Goal: Check status: Check status

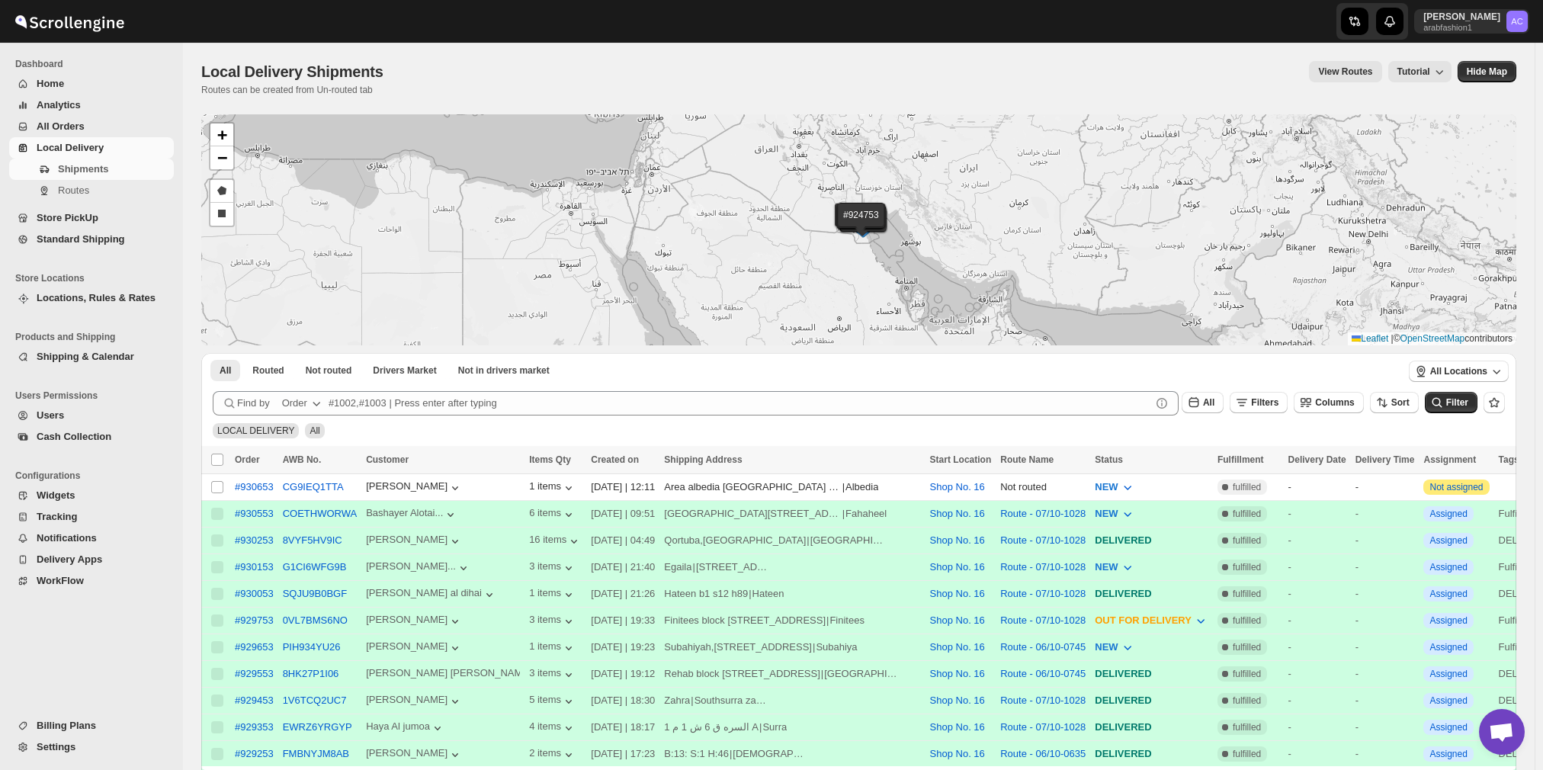
scroll to position [1089, 0]
click at [218, 489] on input "Select shipment" at bounding box center [217, 487] width 12 height 12
checkbox input "true"
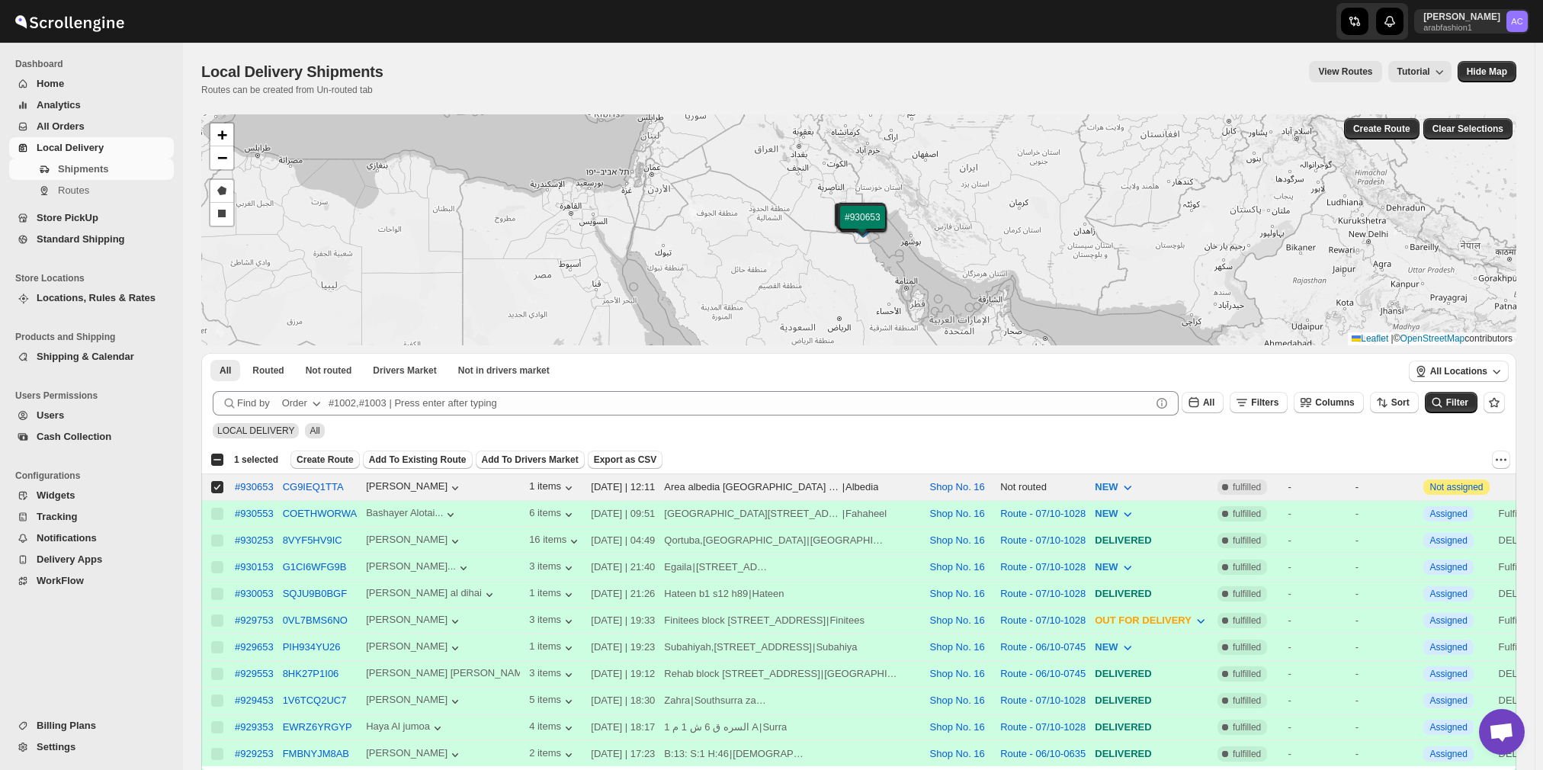
click at [325, 458] on span "Create Route" at bounding box center [324, 459] width 57 height 12
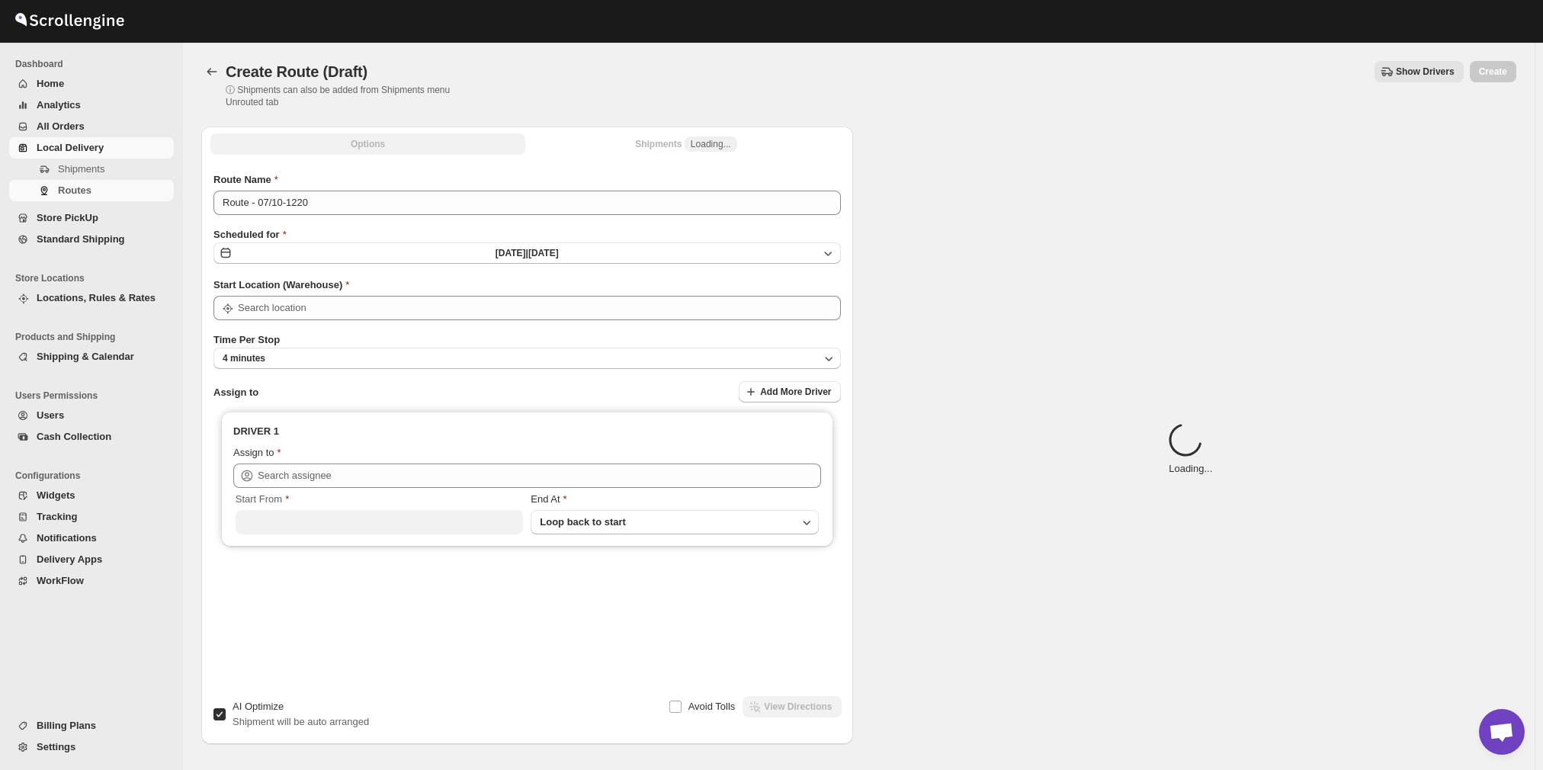
type input "Shop No. 16"
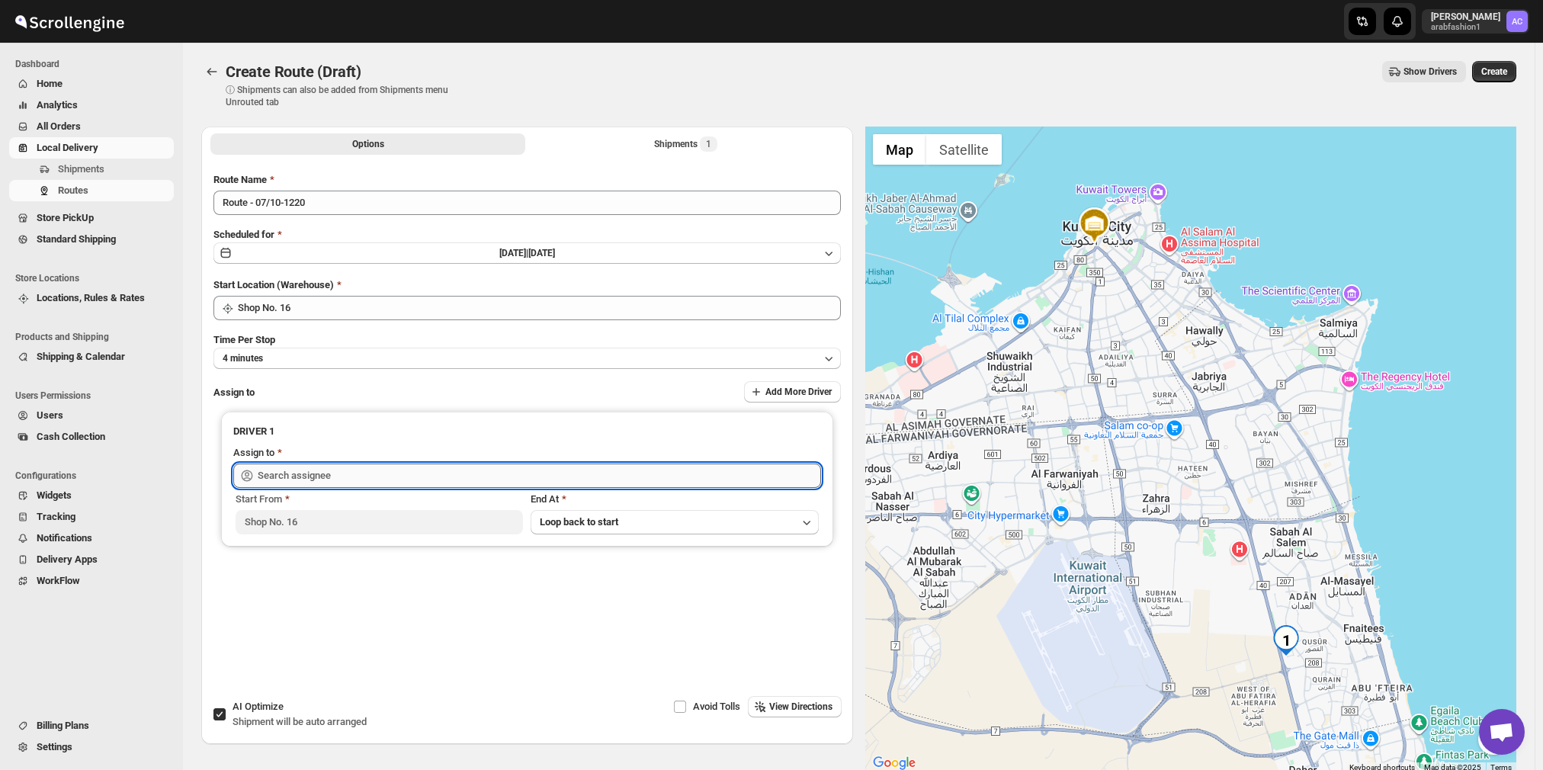
click at [729, 482] on input "text" at bounding box center [539, 475] width 563 height 24
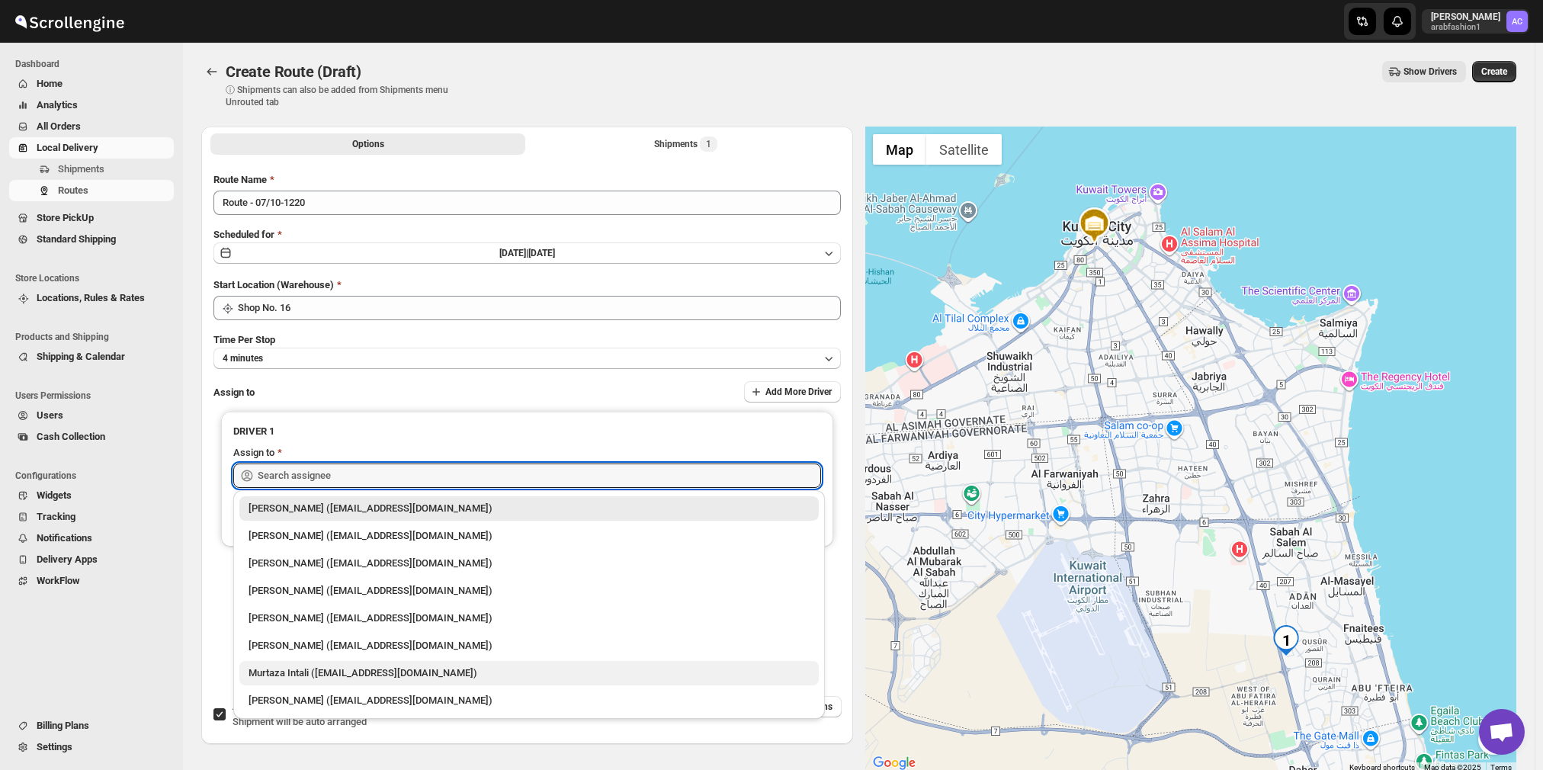
click at [316, 669] on div "Murtaza Intali ([EMAIL_ADDRESS][DOMAIN_NAME])" at bounding box center [528, 672] width 561 height 15
type input "Murtaza Intali ([EMAIL_ADDRESS][DOMAIN_NAME])"
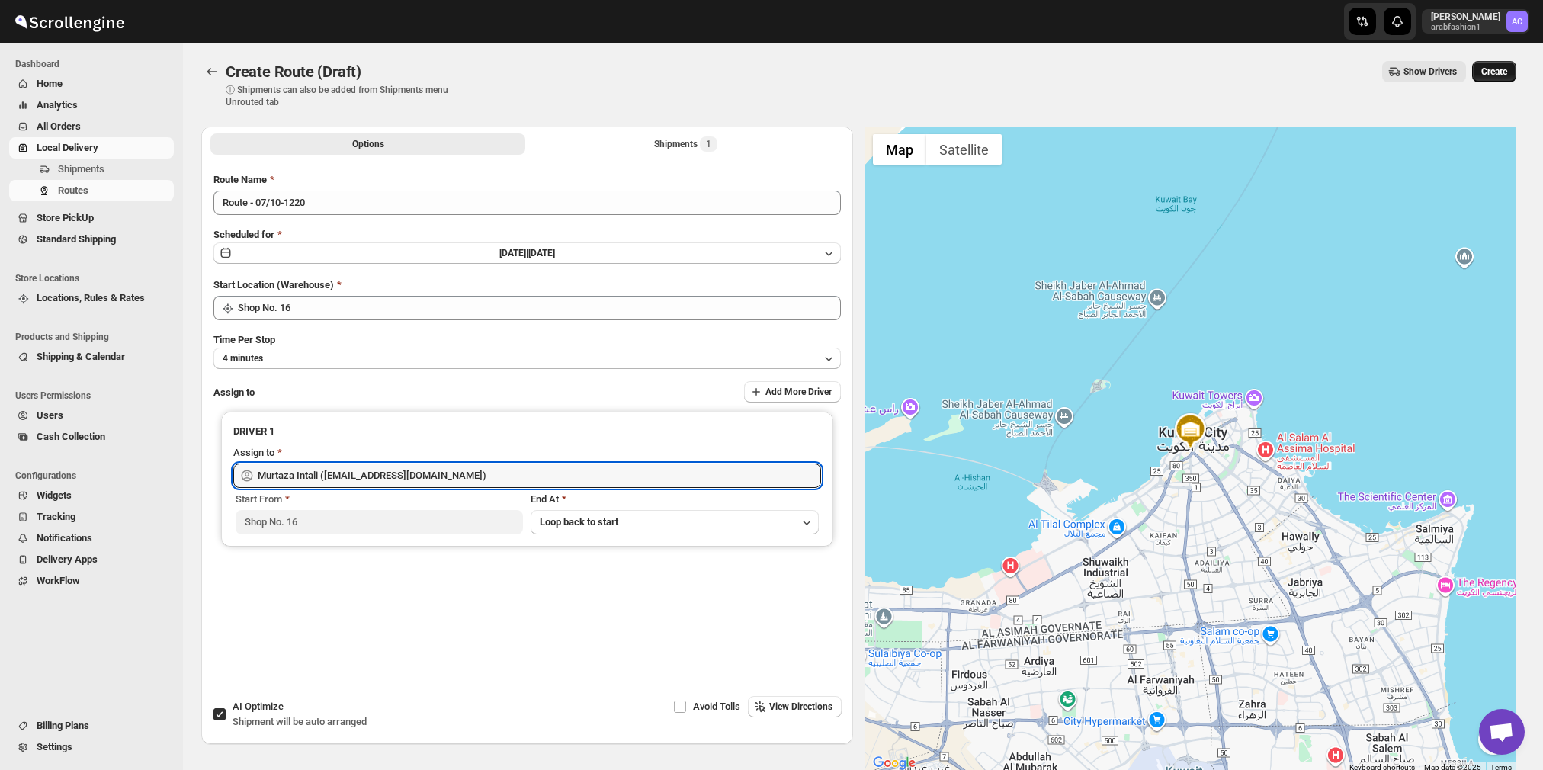
click at [1507, 69] on span "Create" at bounding box center [1494, 72] width 26 height 12
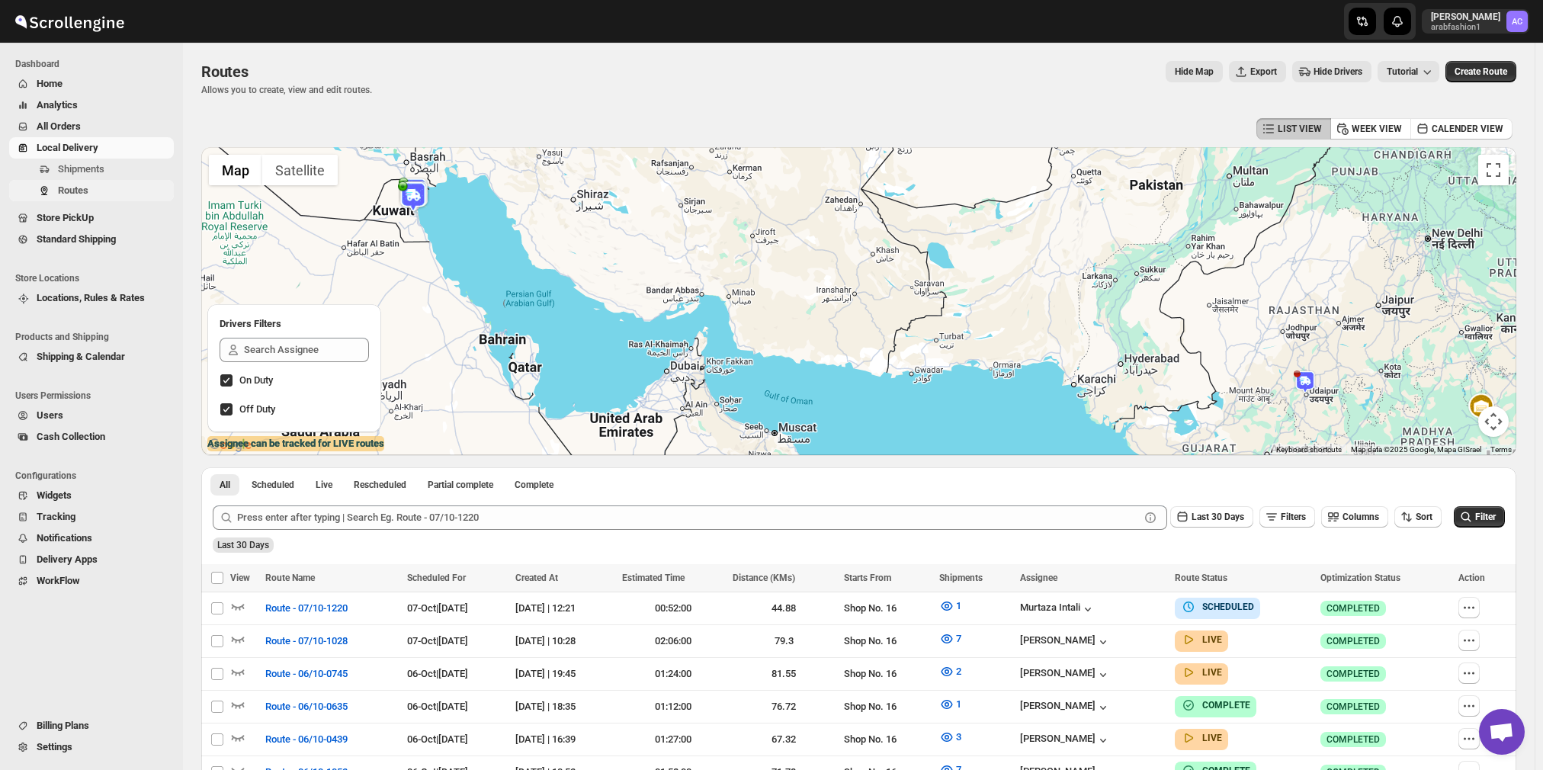
click at [79, 194] on span "Routes" at bounding box center [73, 189] width 30 height 11
click at [82, 152] on span "Local Delivery" at bounding box center [68, 147] width 62 height 11
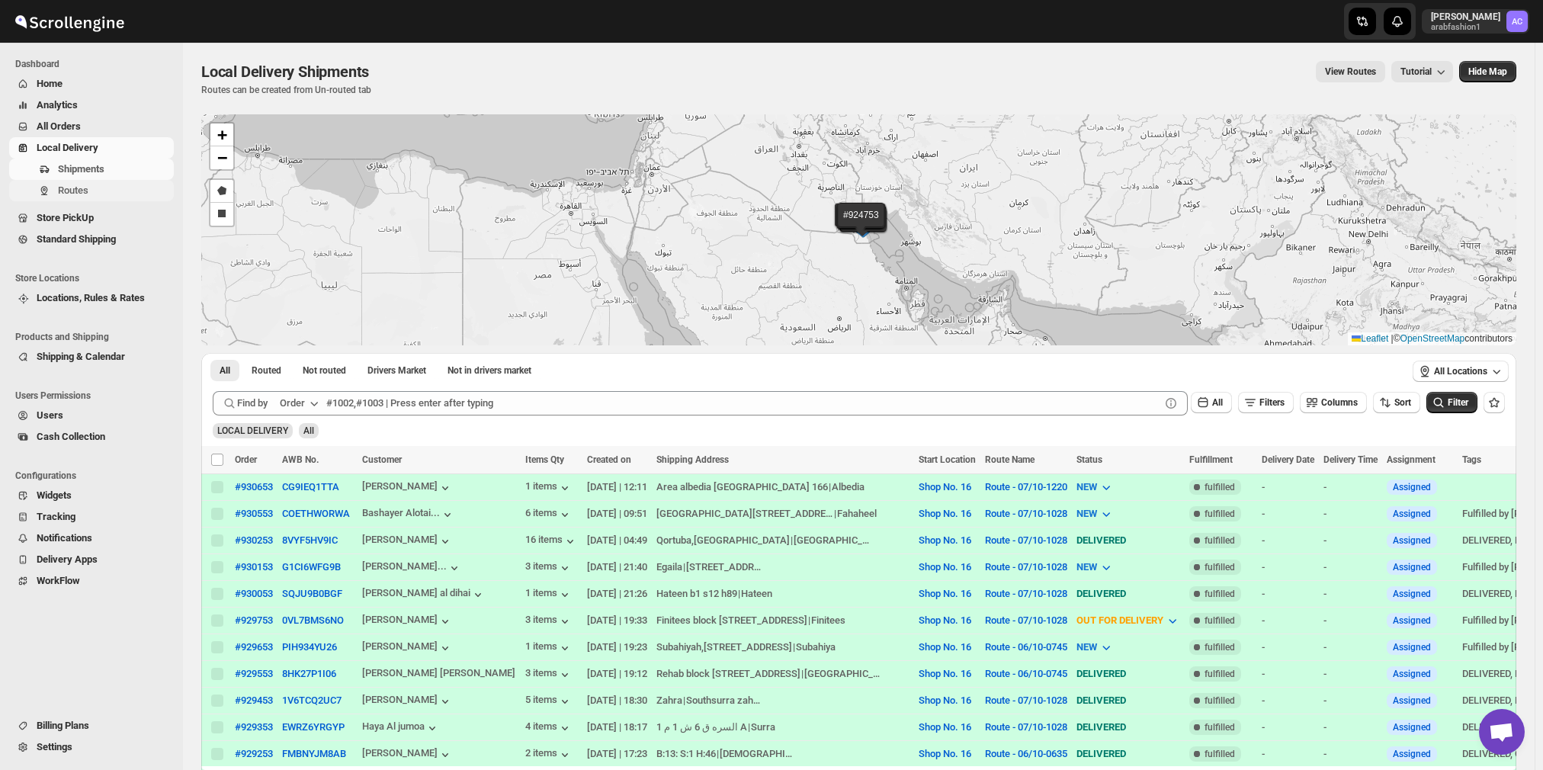
click at [84, 192] on span "Routes" at bounding box center [73, 189] width 30 height 11
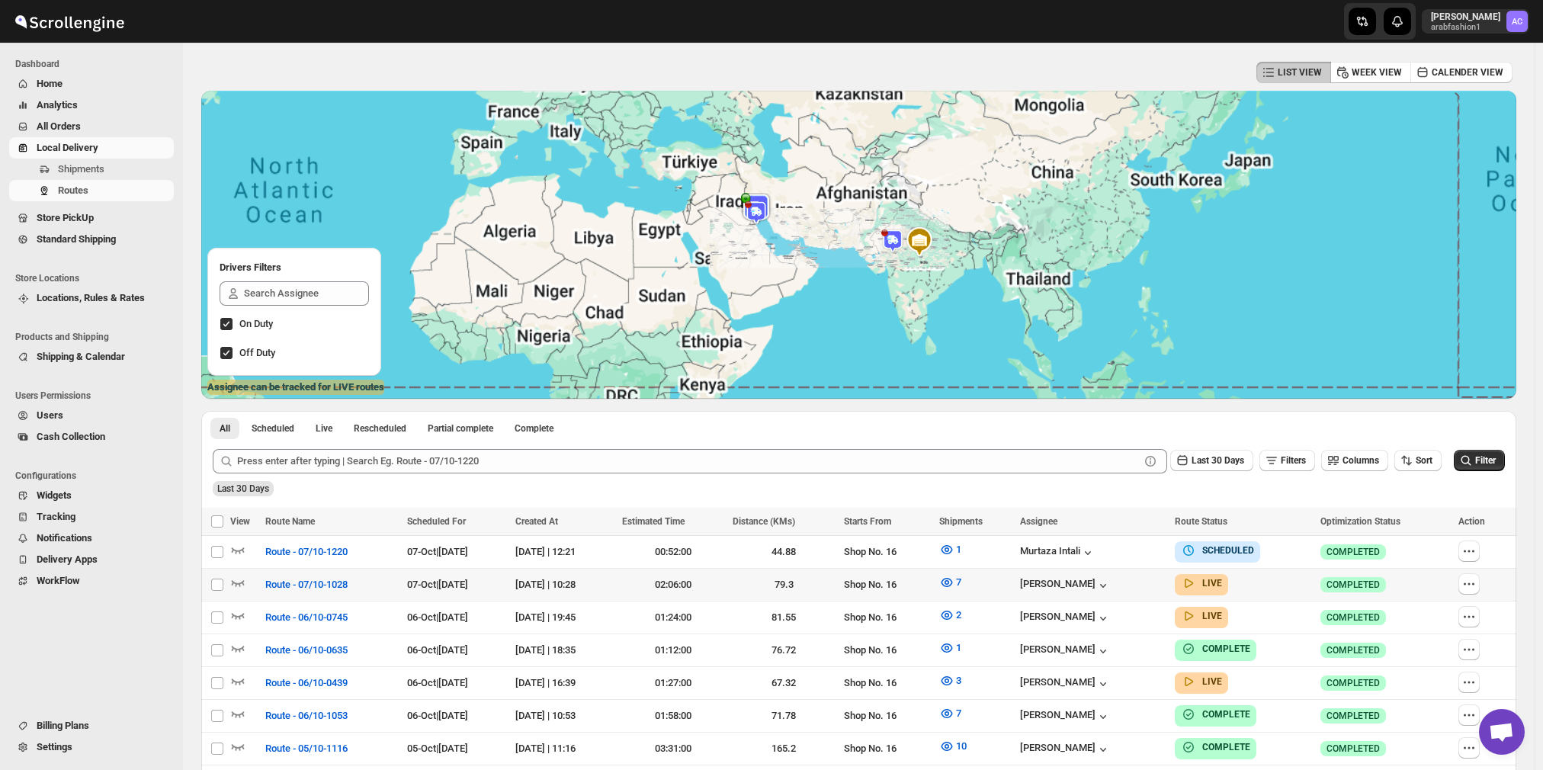
scroll to position [152, 0]
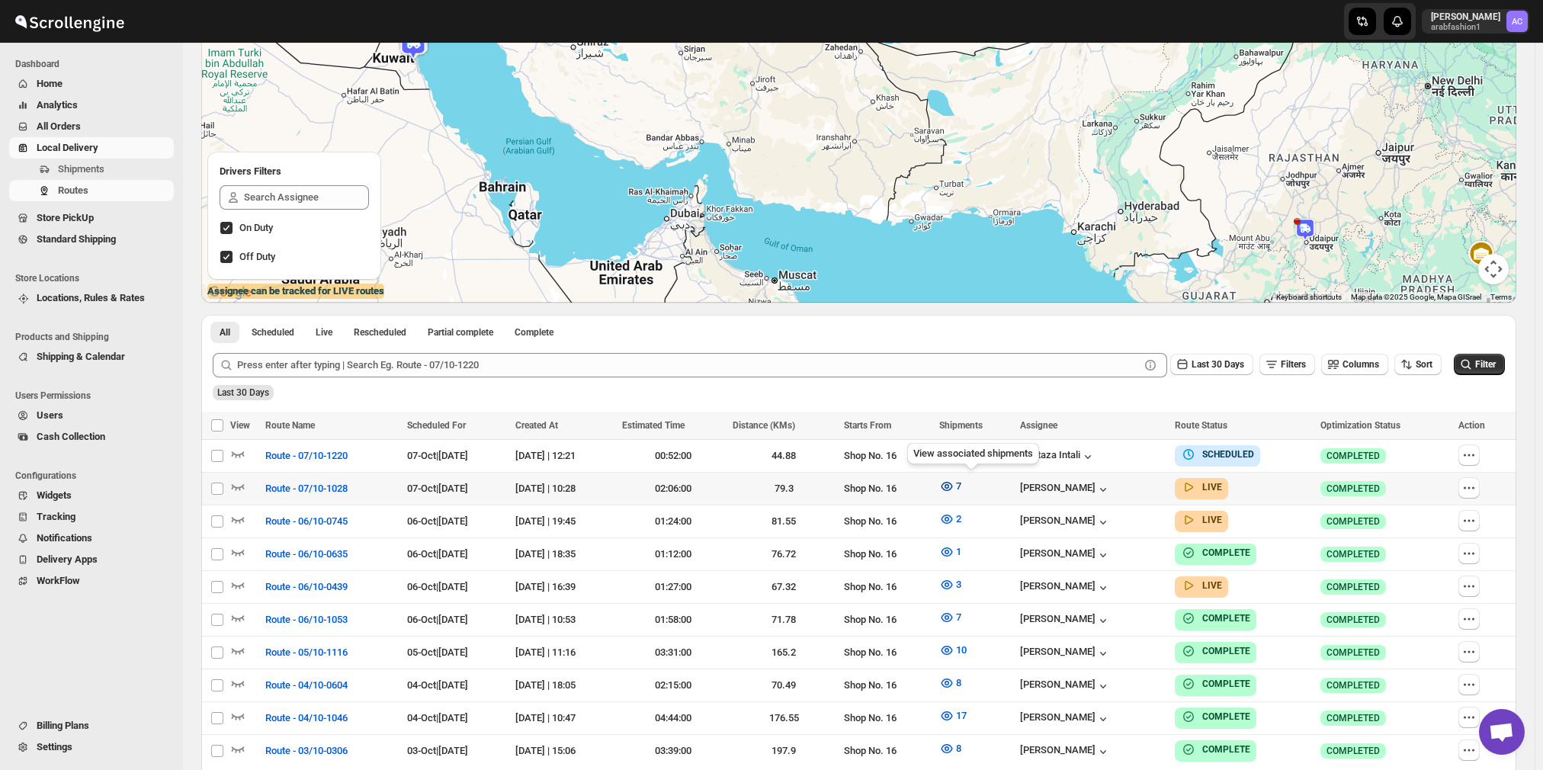
click at [954, 486] on icon "button" at bounding box center [946, 486] width 15 height 15
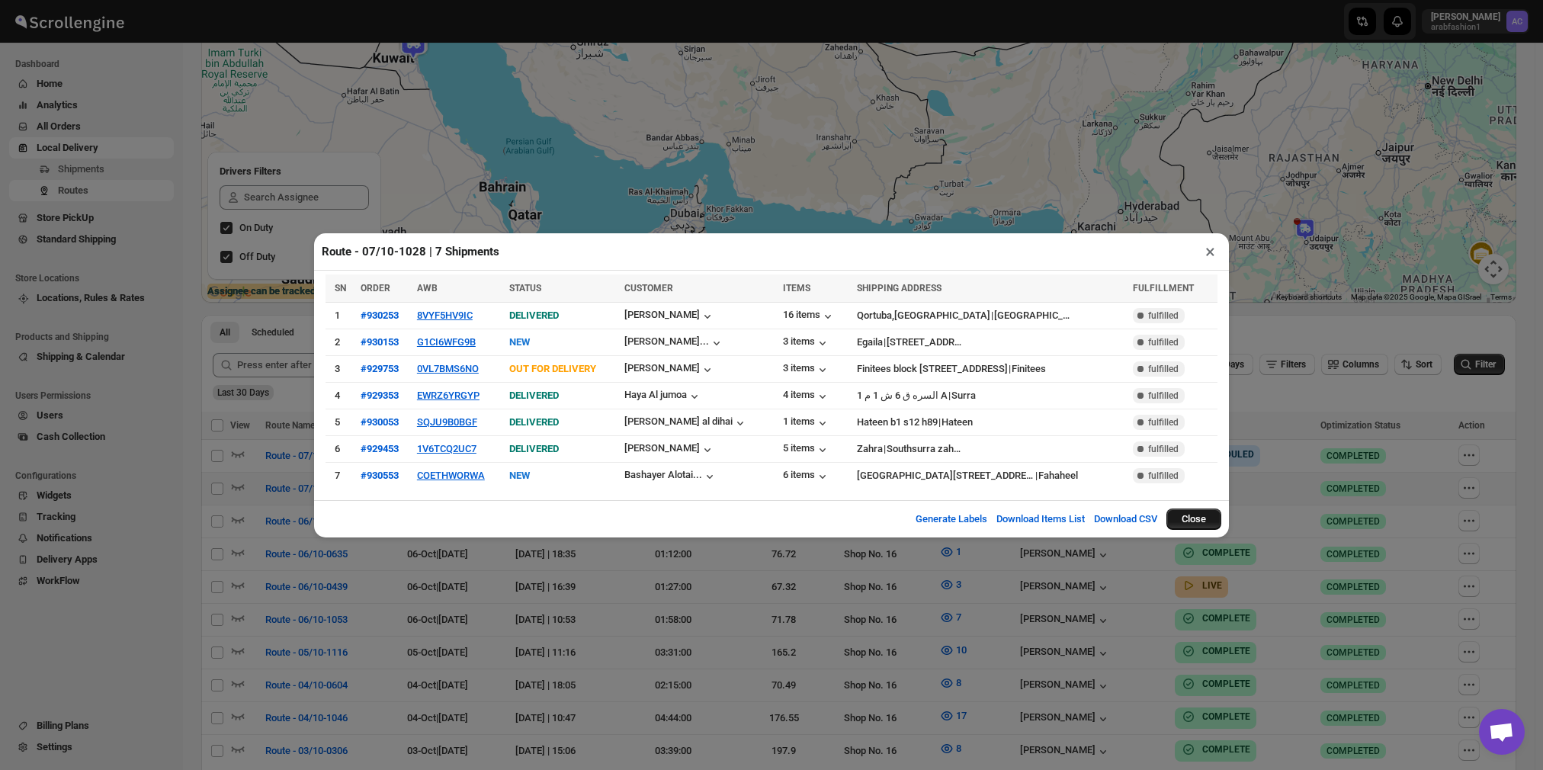
click at [1196, 517] on button "Close" at bounding box center [1193, 518] width 55 height 21
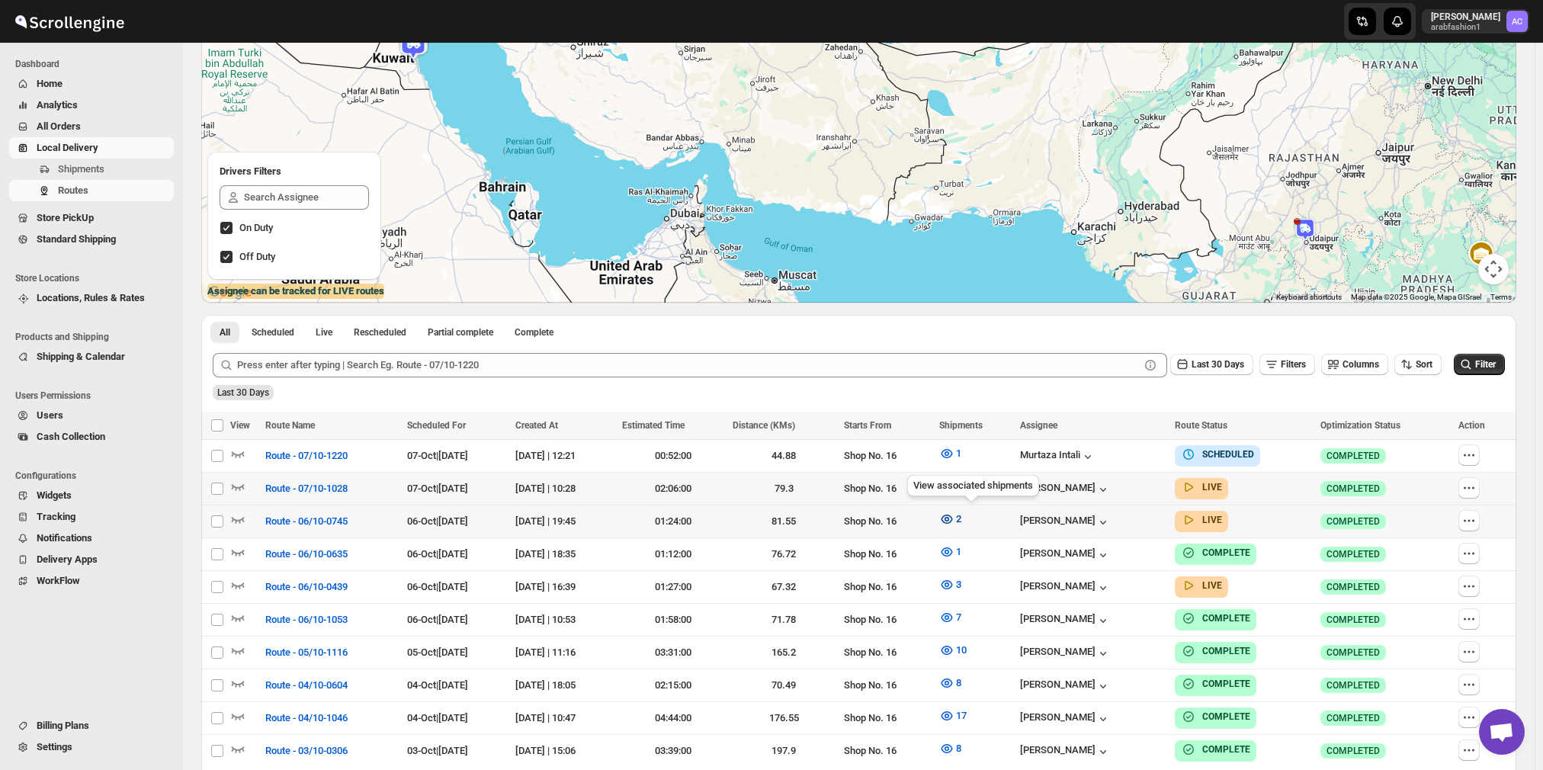
click at [961, 518] on span "2" at bounding box center [958, 518] width 5 height 11
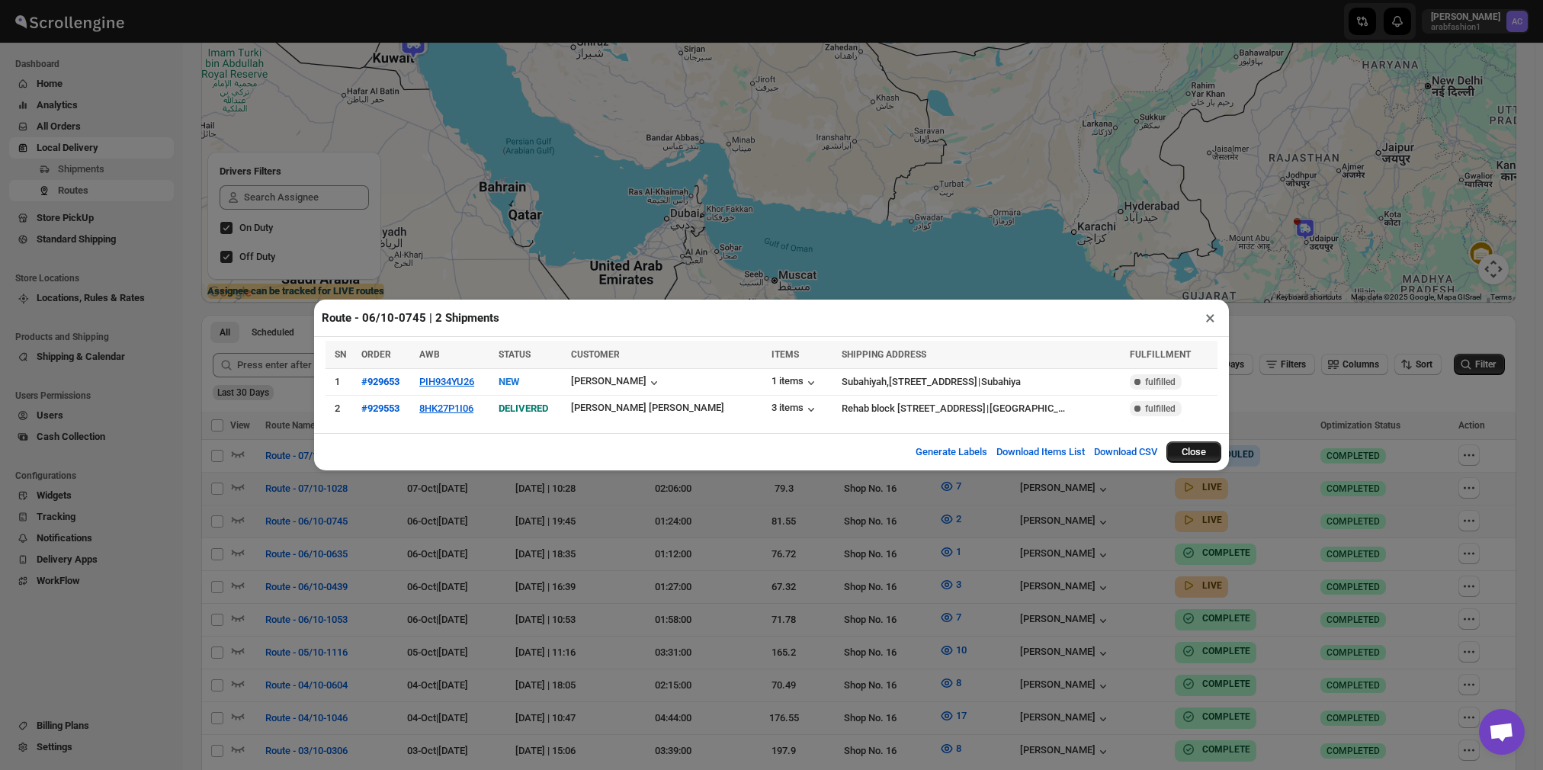
click at [1198, 455] on button "Close" at bounding box center [1193, 451] width 55 height 21
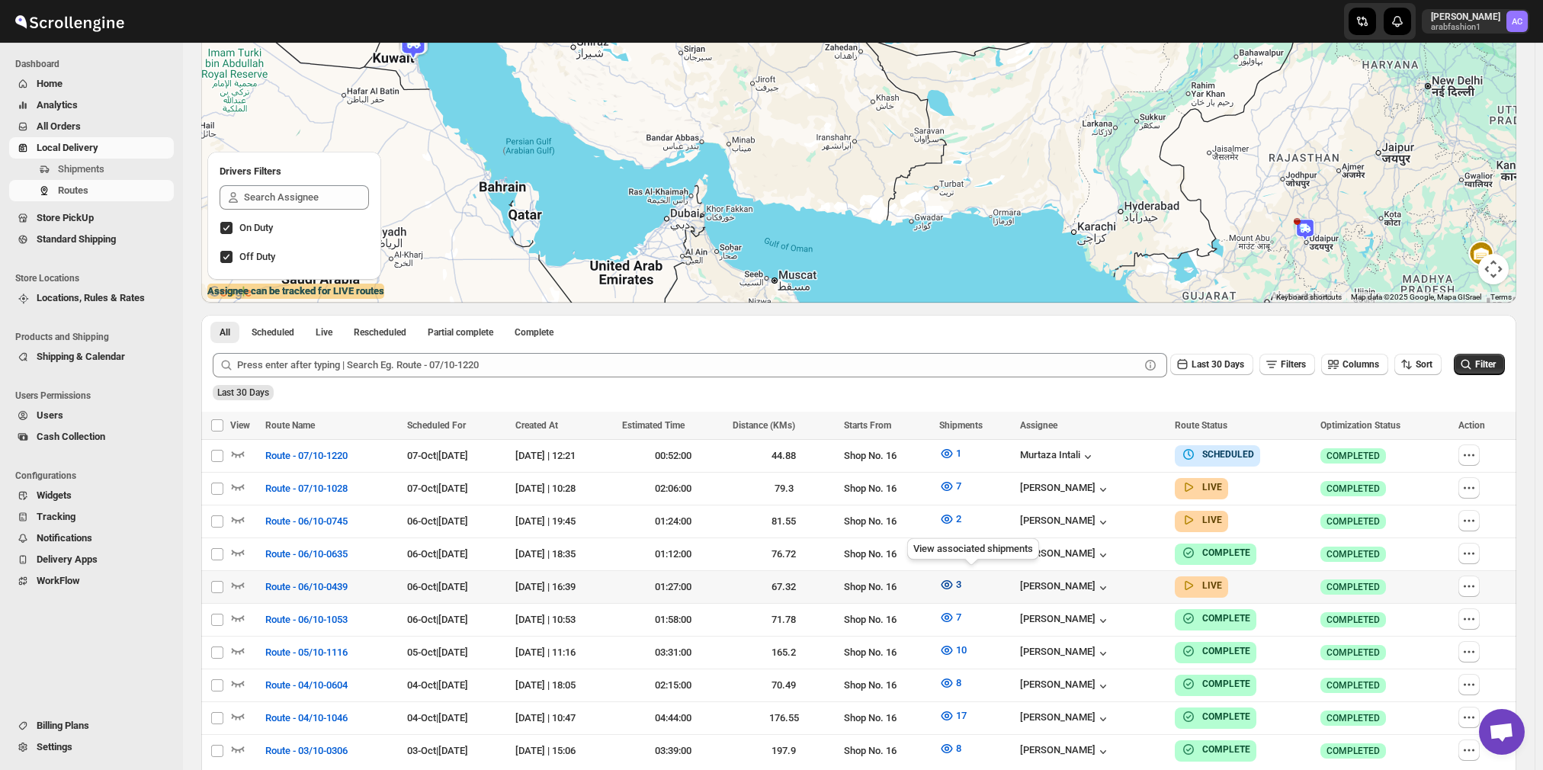
click at [954, 578] on icon "button" at bounding box center [946, 584] width 15 height 15
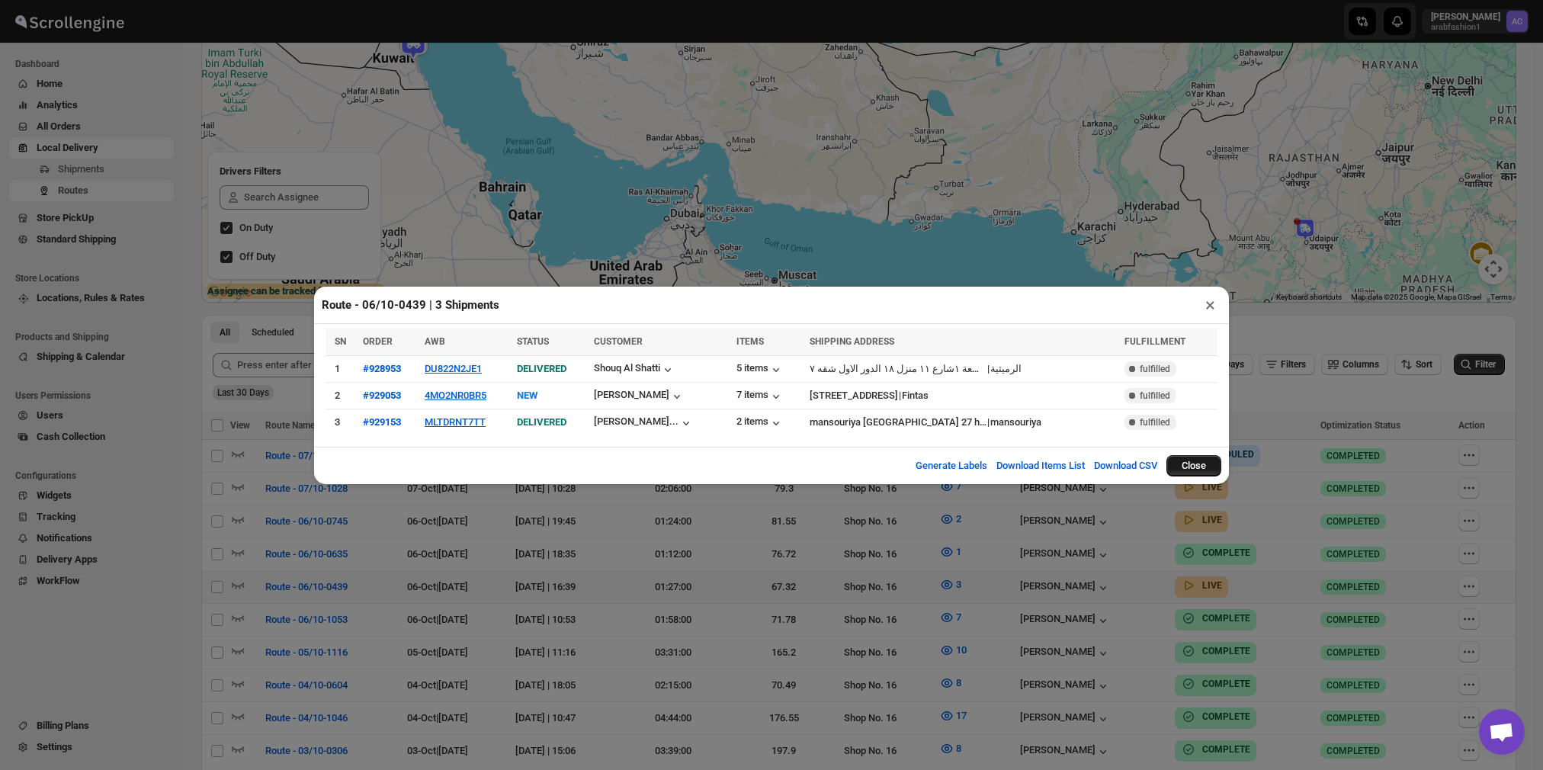
click at [1190, 465] on button "Close" at bounding box center [1193, 465] width 55 height 21
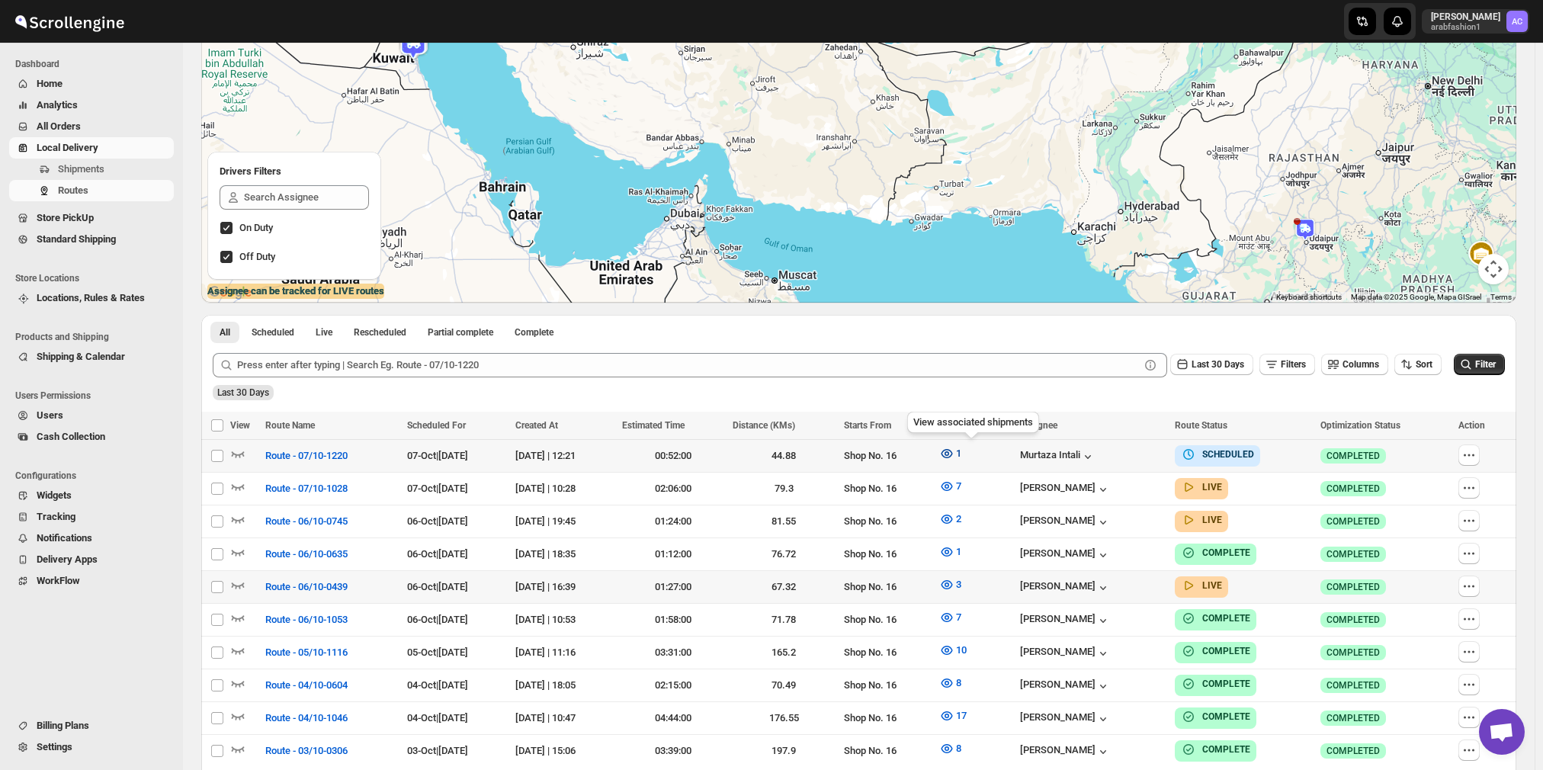
click at [954, 457] on icon "button" at bounding box center [946, 453] width 15 height 15
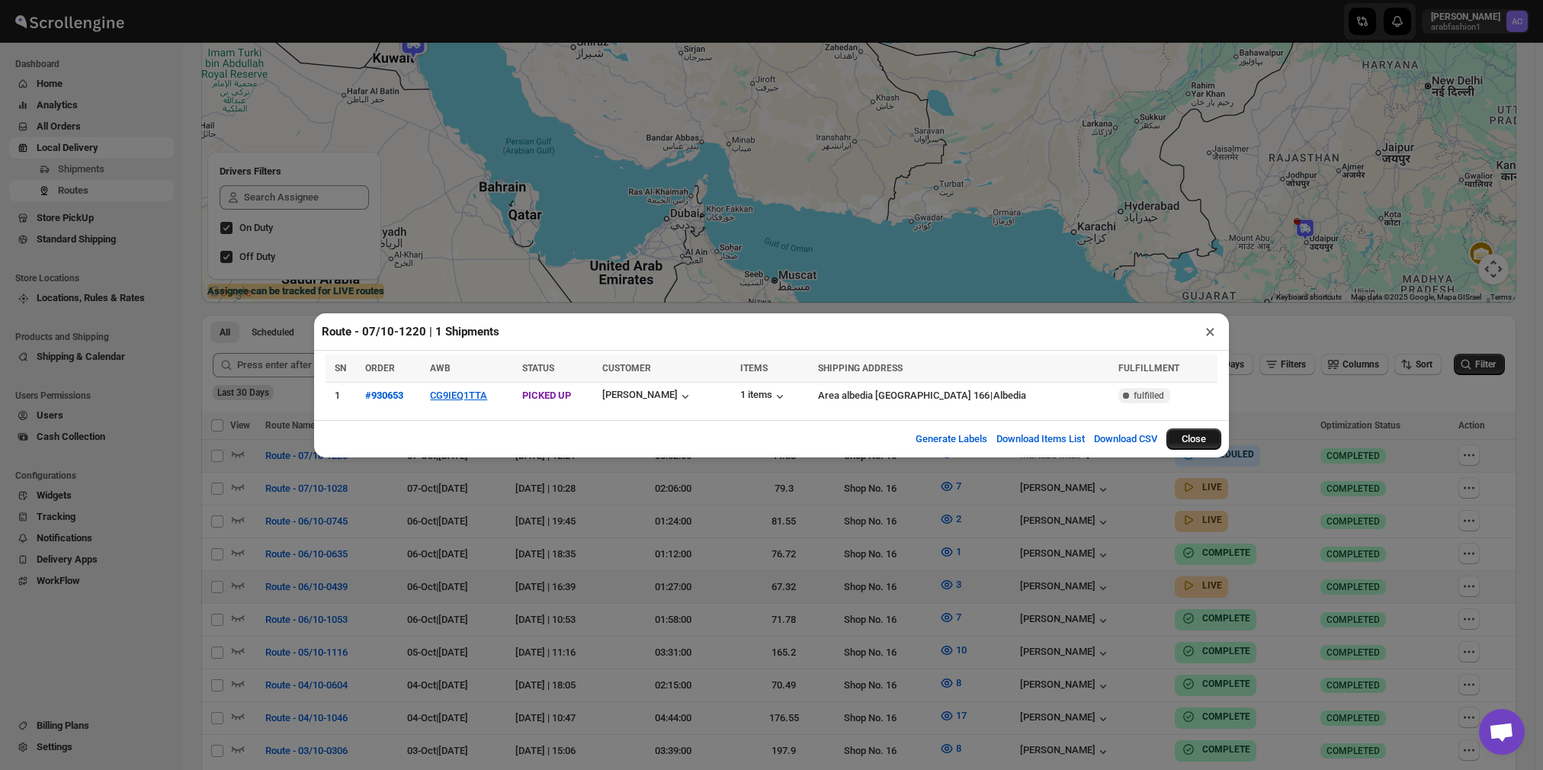
click at [1199, 435] on button "Close" at bounding box center [1193, 438] width 55 height 21
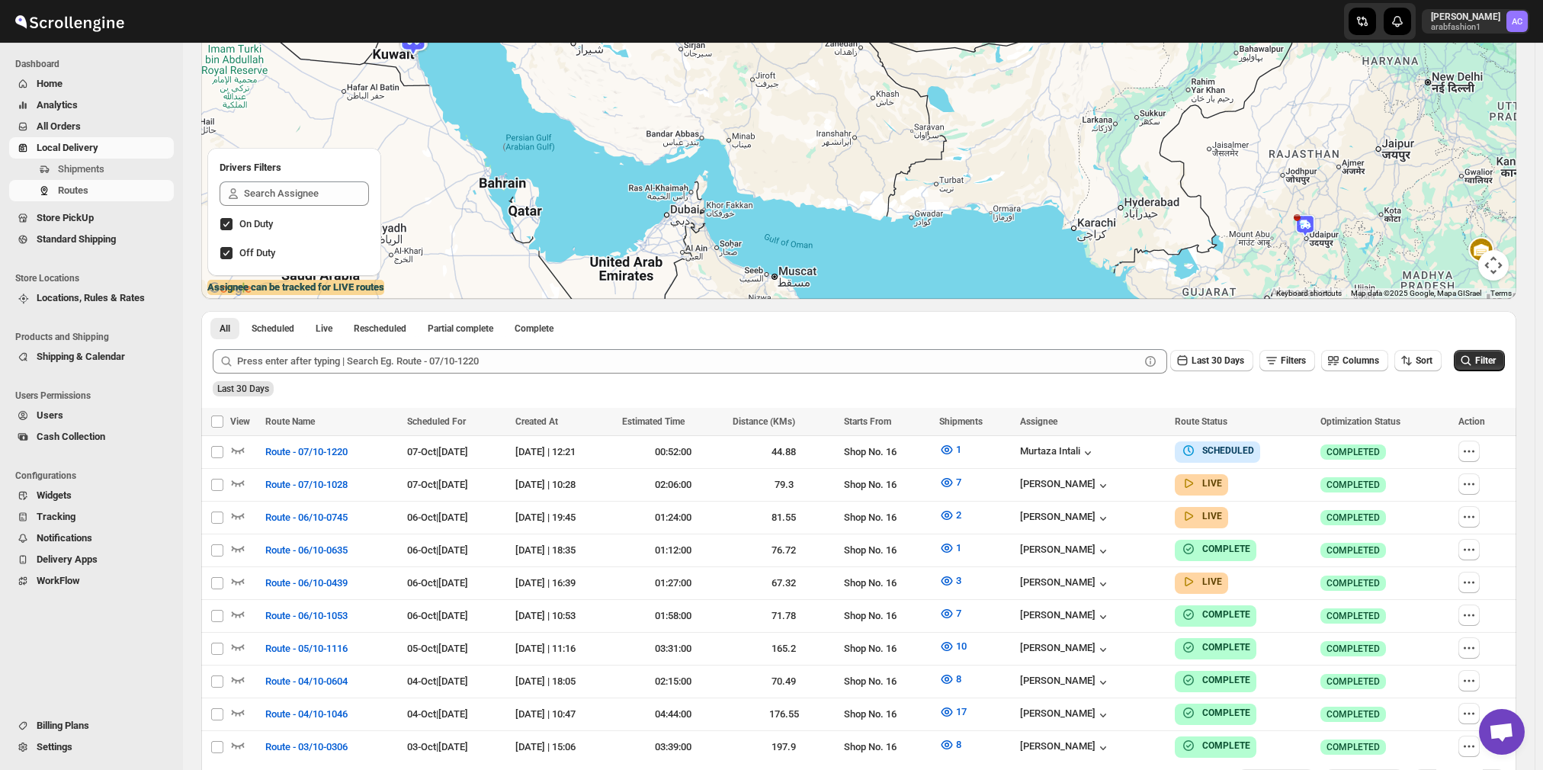
scroll to position [0, 0]
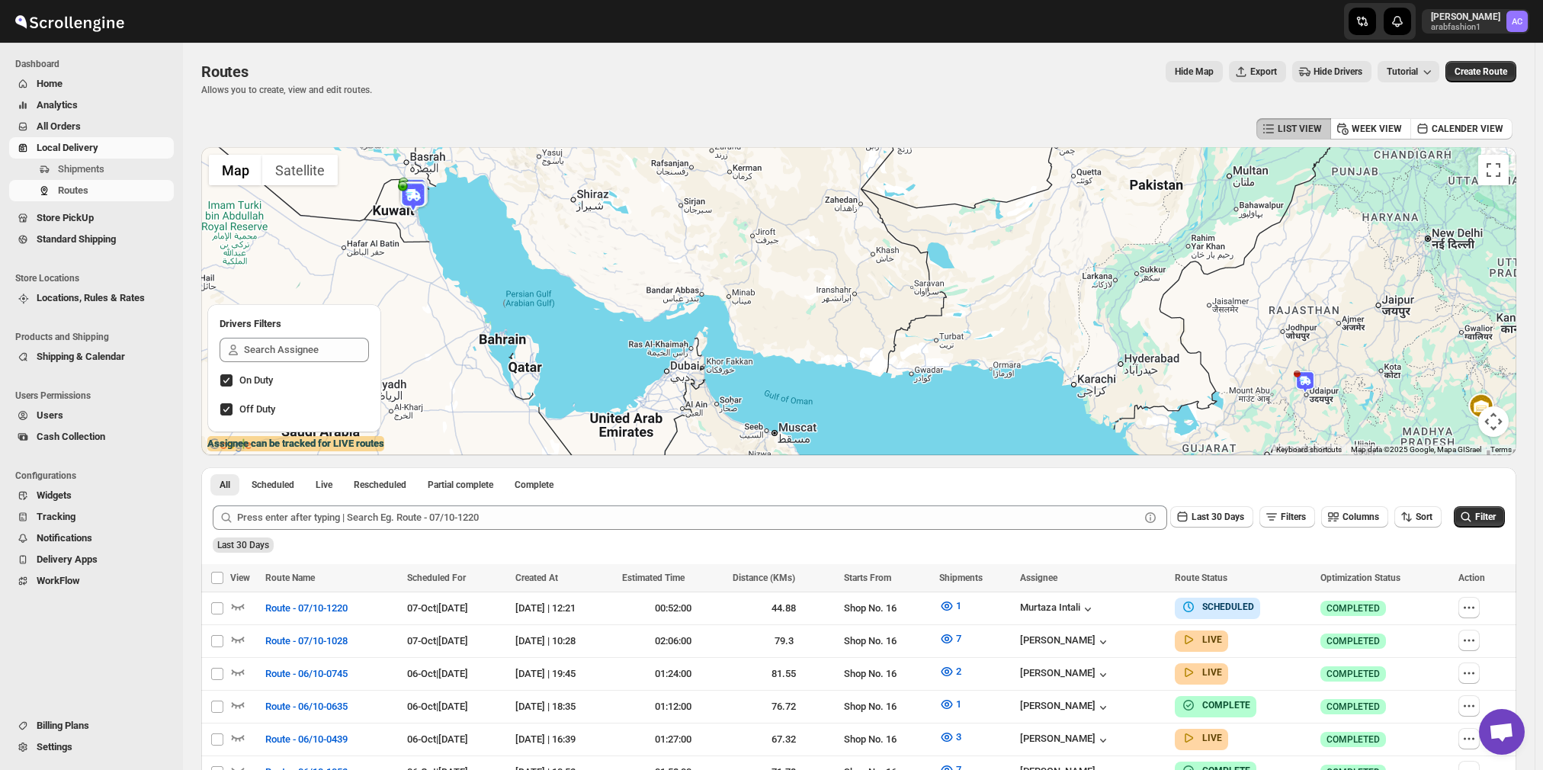
click at [50, 128] on span "All Orders" at bounding box center [59, 125] width 44 height 11
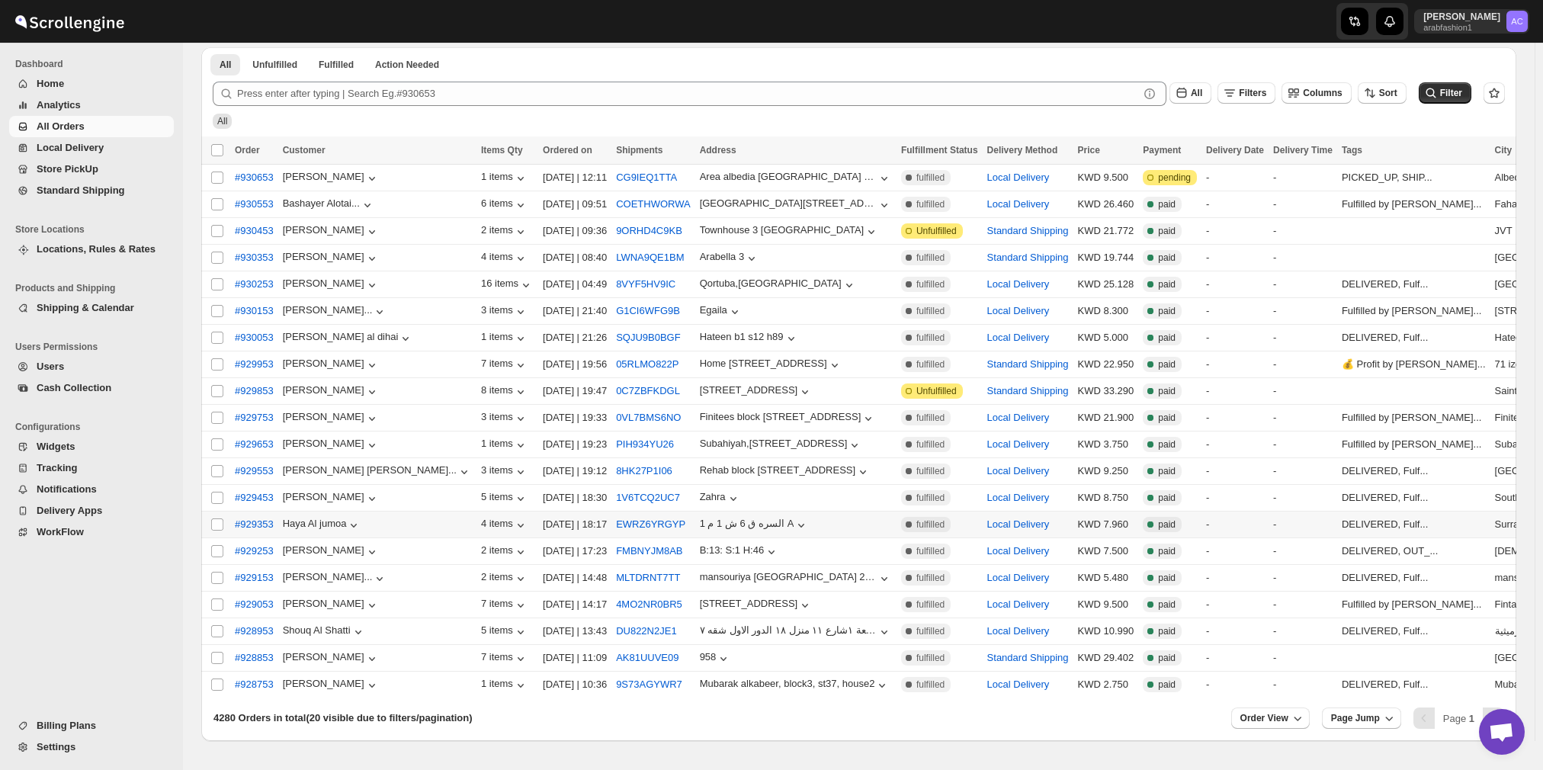
scroll to position [99, 0]
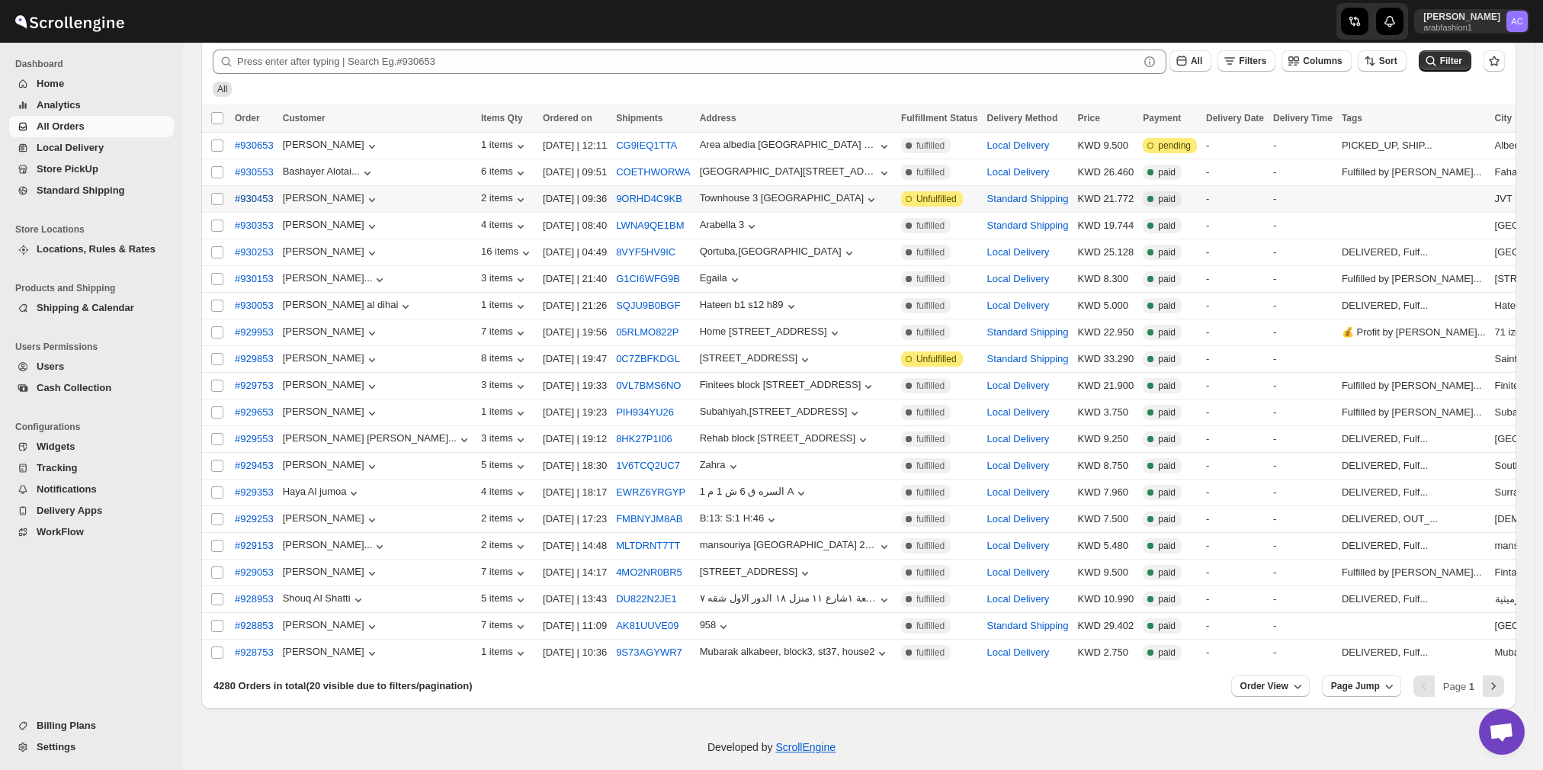
click at [259, 197] on span "#930453" at bounding box center [254, 198] width 39 height 15
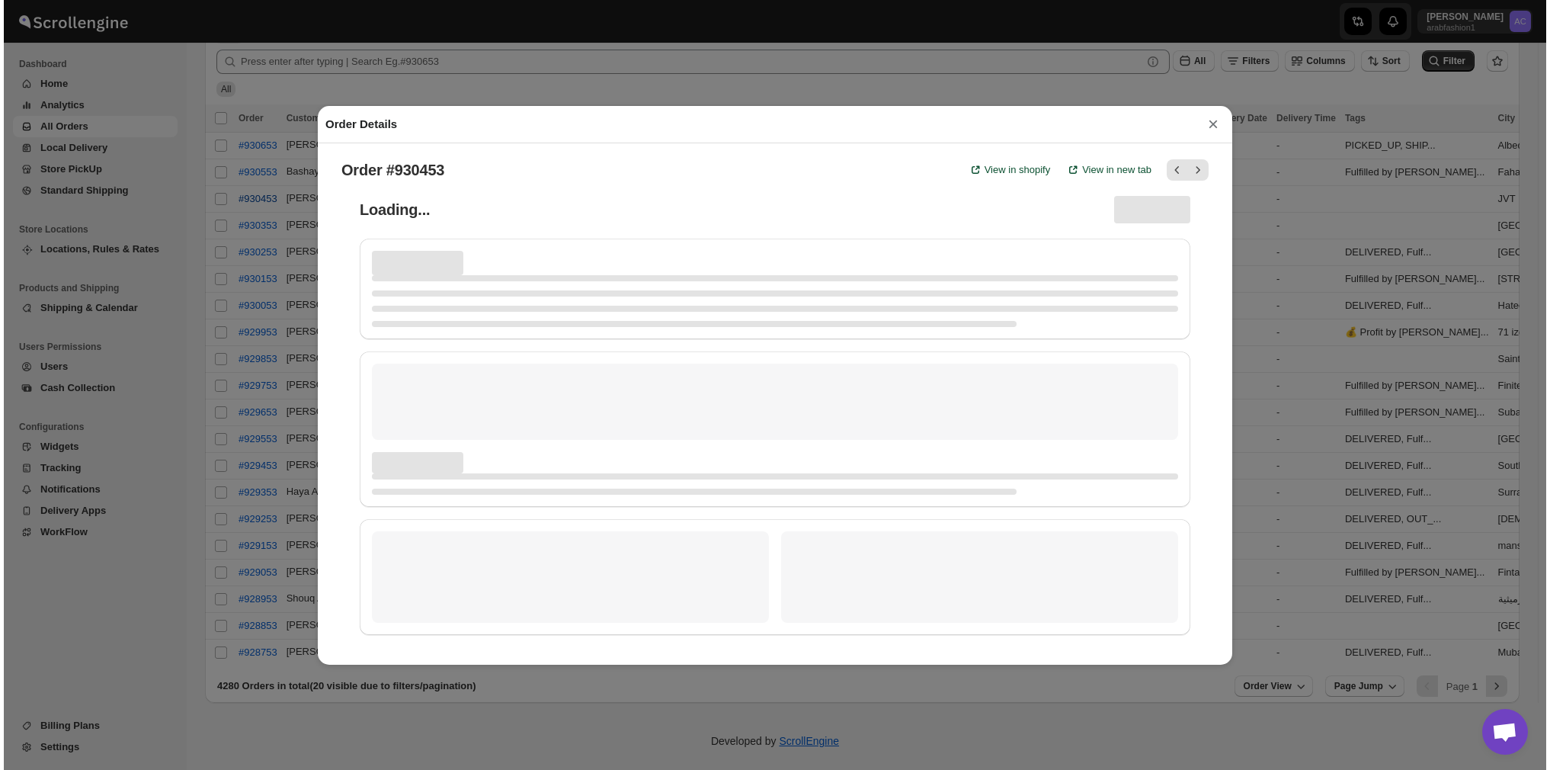
scroll to position [93, 0]
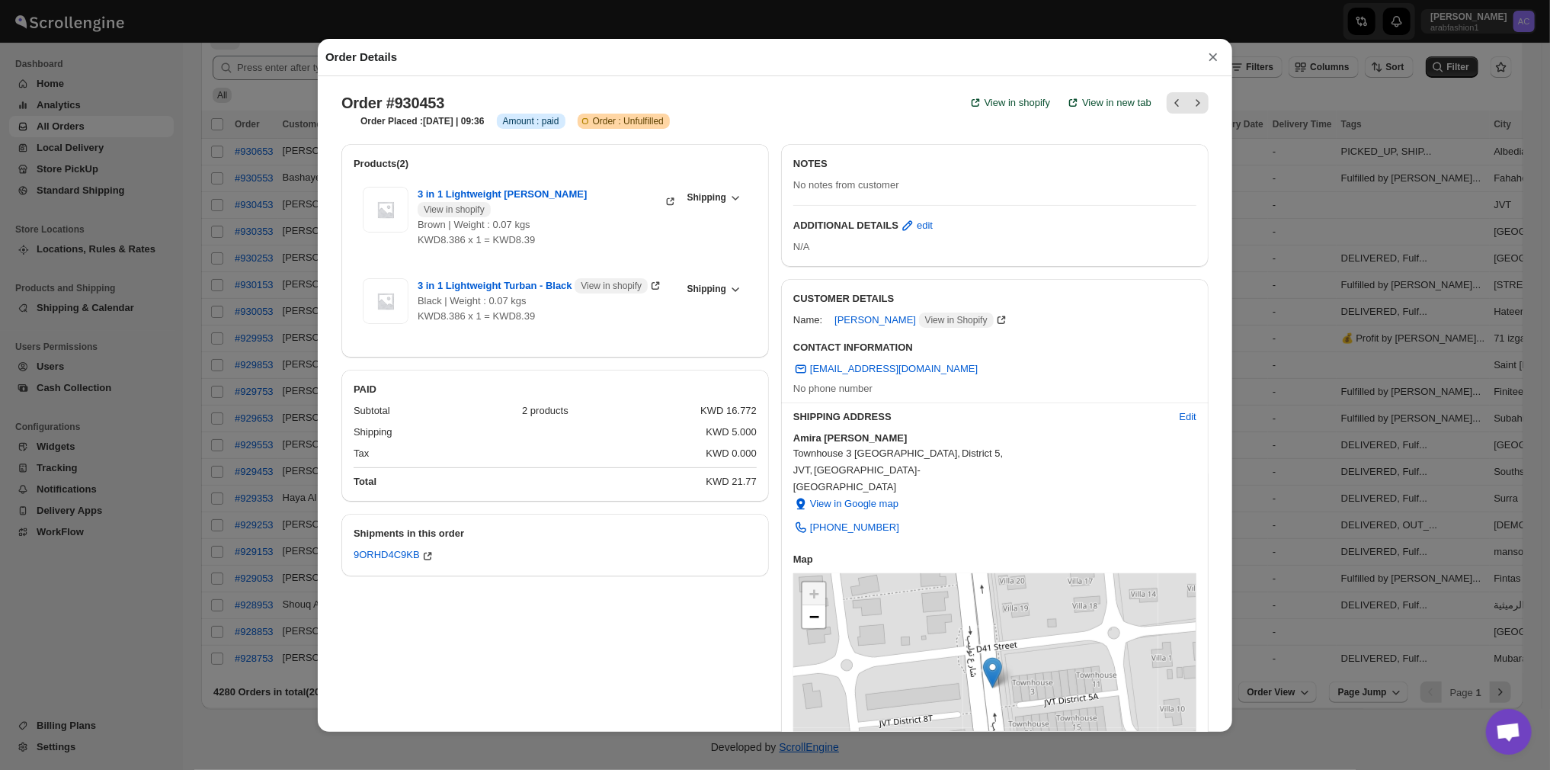
click at [1213, 62] on button "×" at bounding box center [1213, 56] width 23 height 21
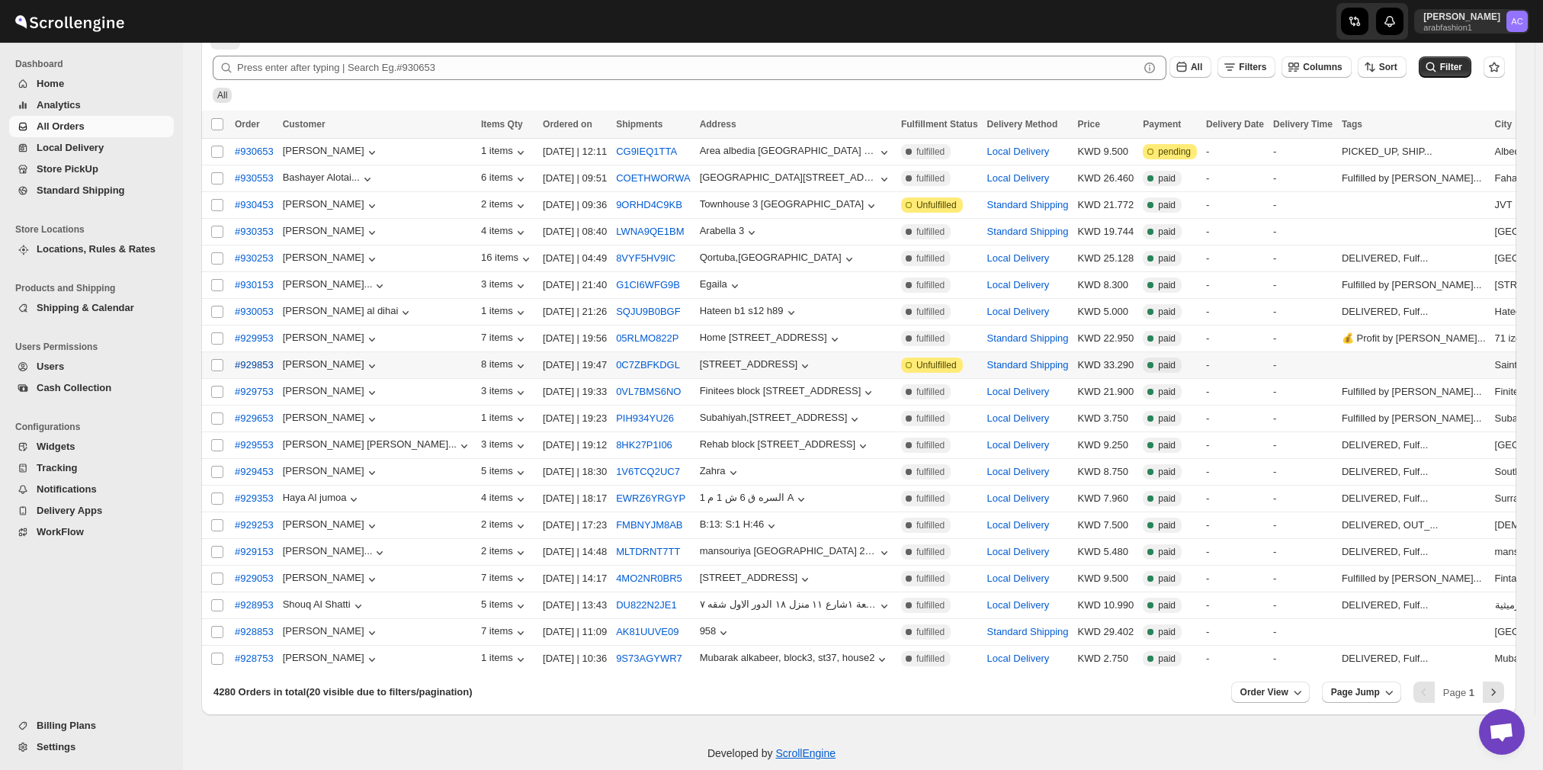
click at [245, 357] on span "#929853" at bounding box center [254, 364] width 39 height 15
click at [255, 357] on span "#929853" at bounding box center [254, 364] width 39 height 15
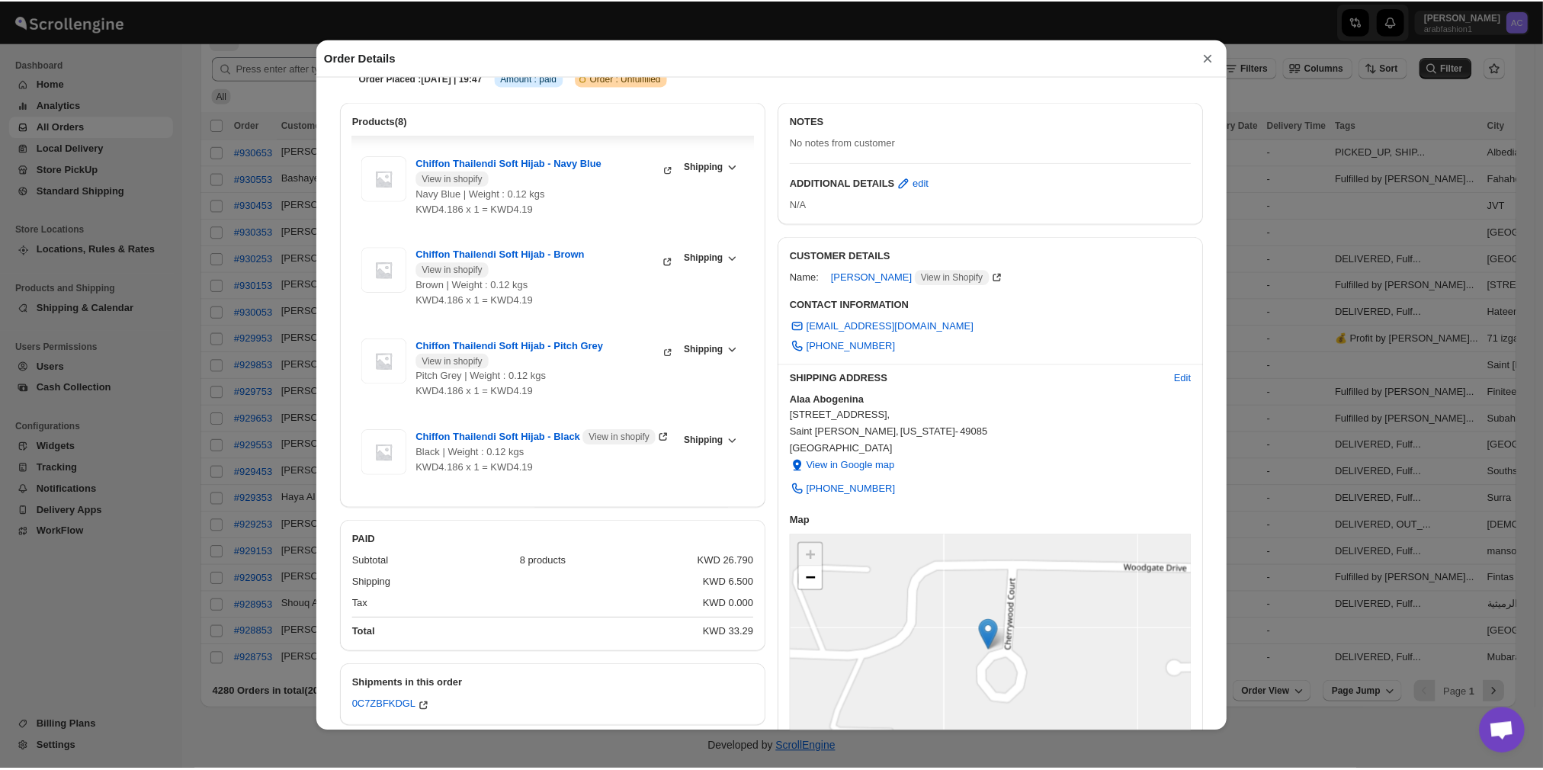
scroll to position [152, 0]
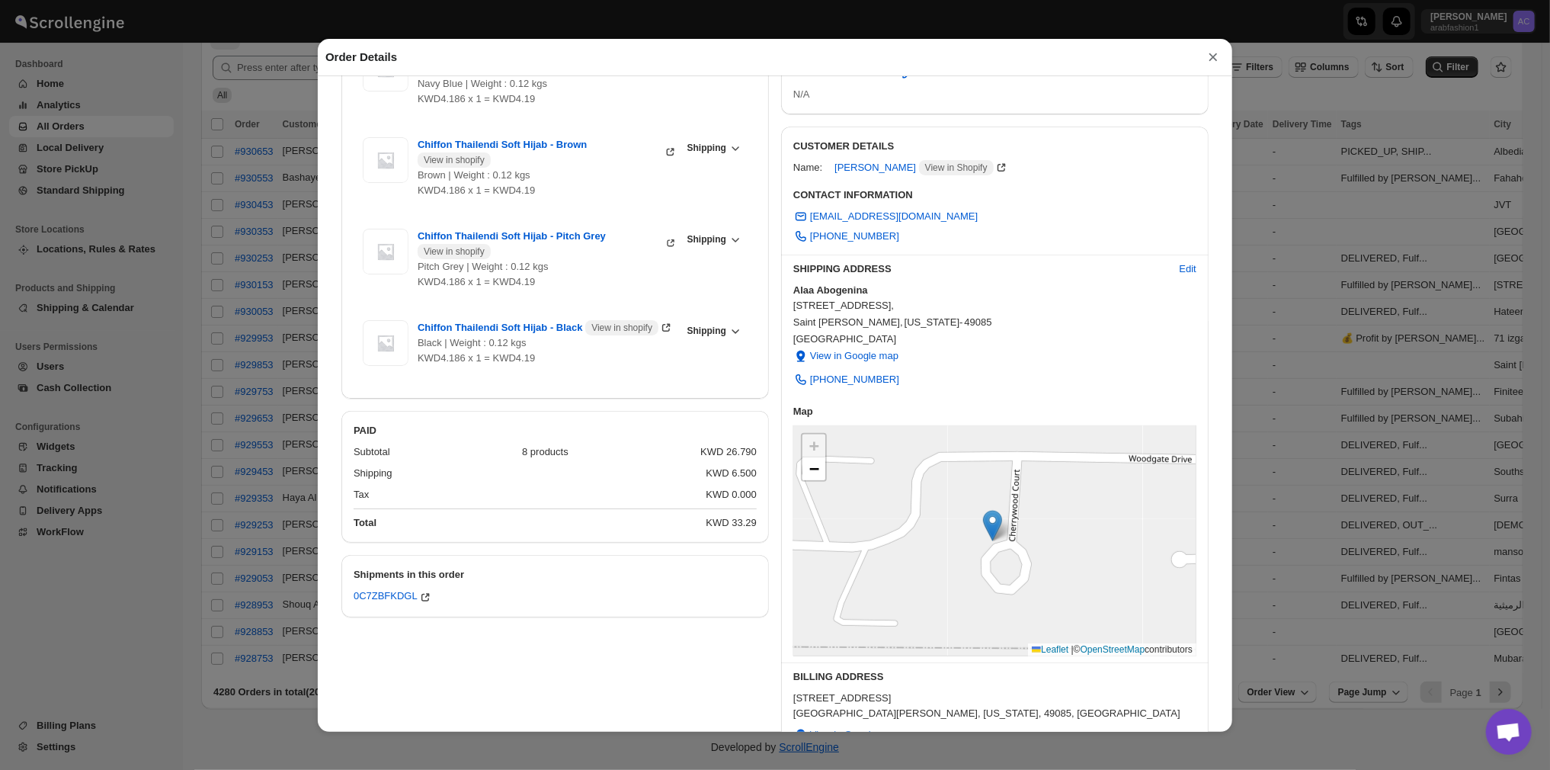
click at [1210, 56] on button "×" at bounding box center [1213, 56] width 23 height 21
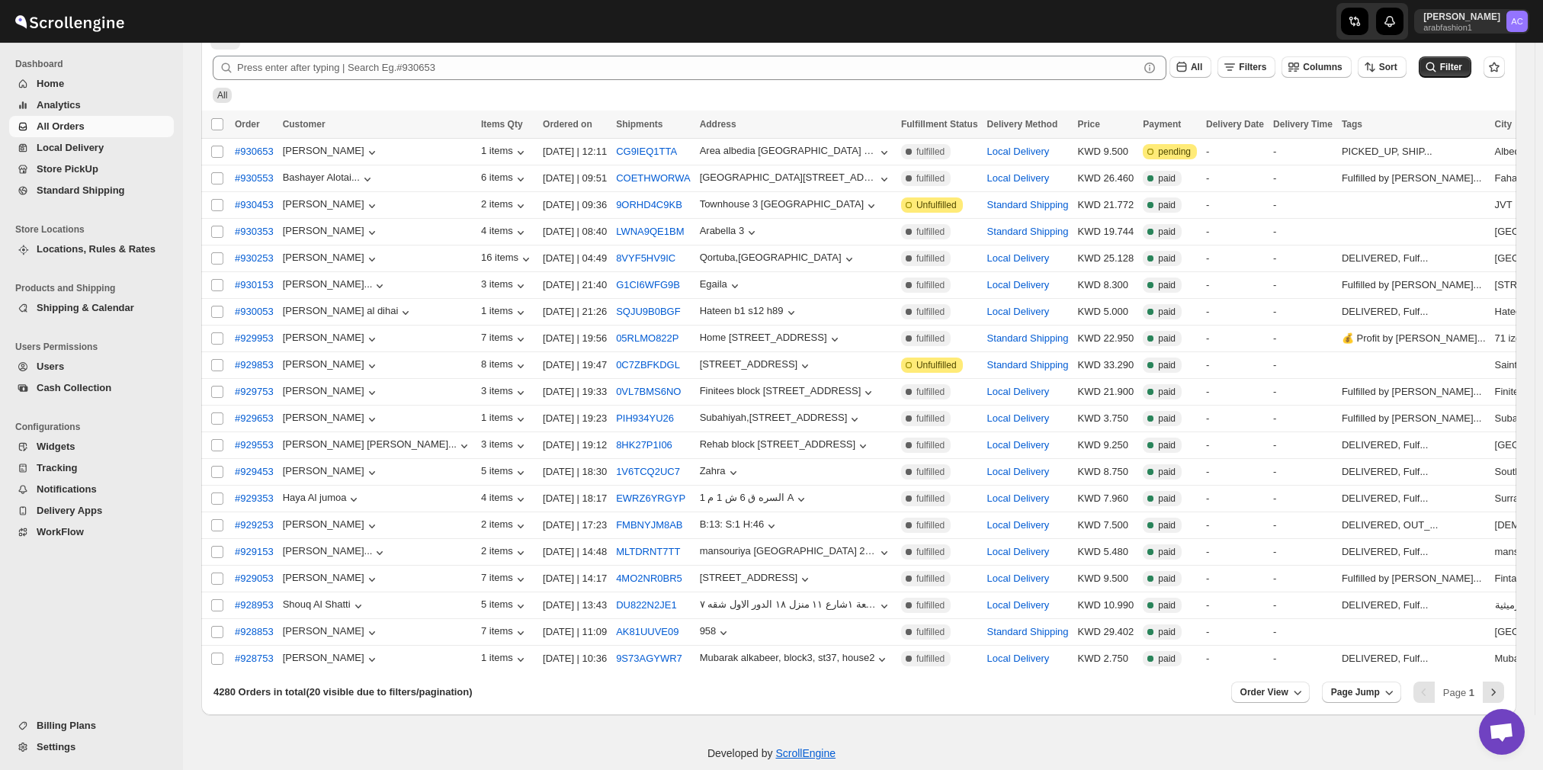
click at [67, 748] on span "Settings" at bounding box center [56, 746] width 39 height 11
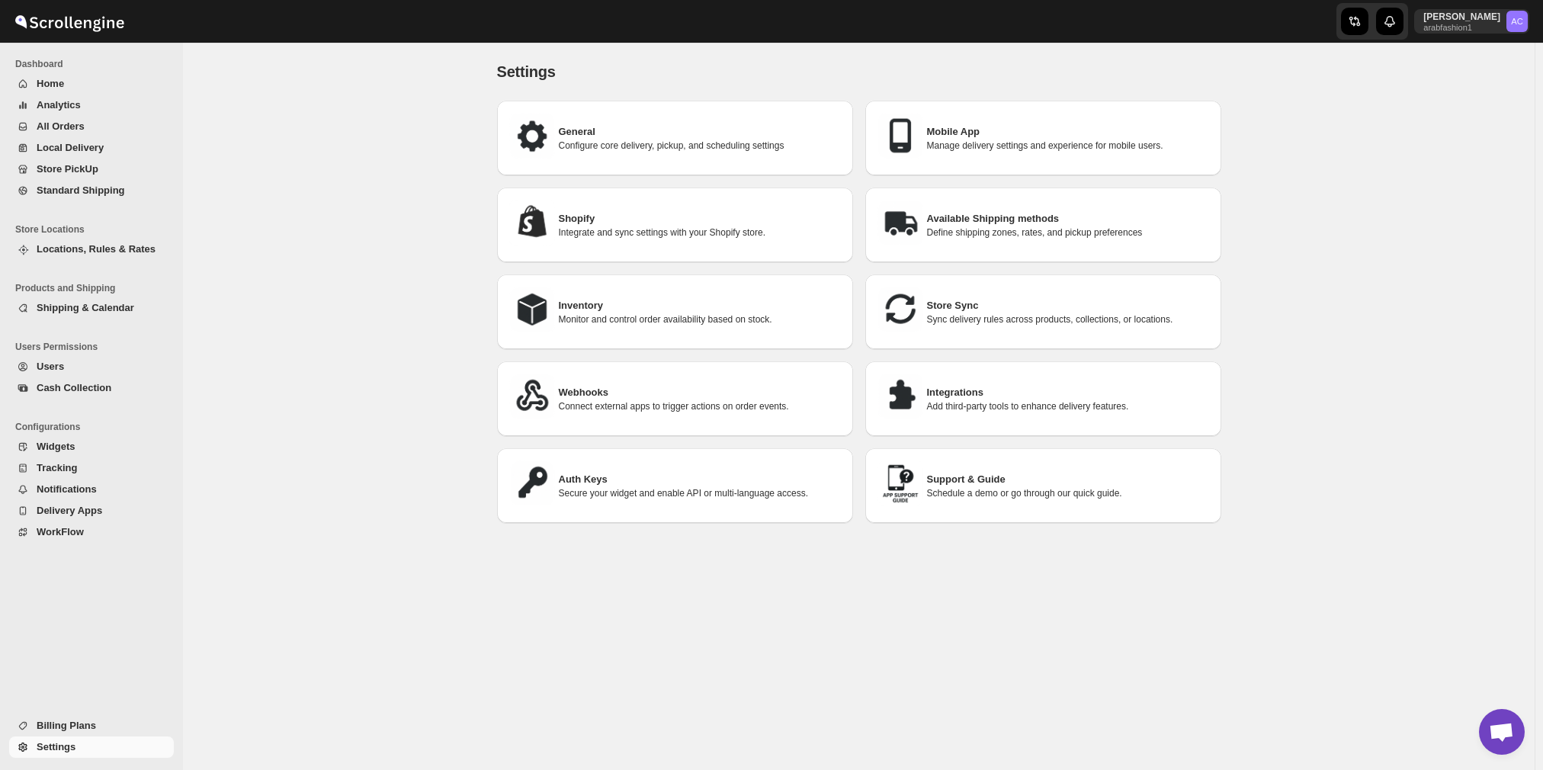
click at [657, 472] on h3 "Auth Keys" at bounding box center [700, 479] width 282 height 15
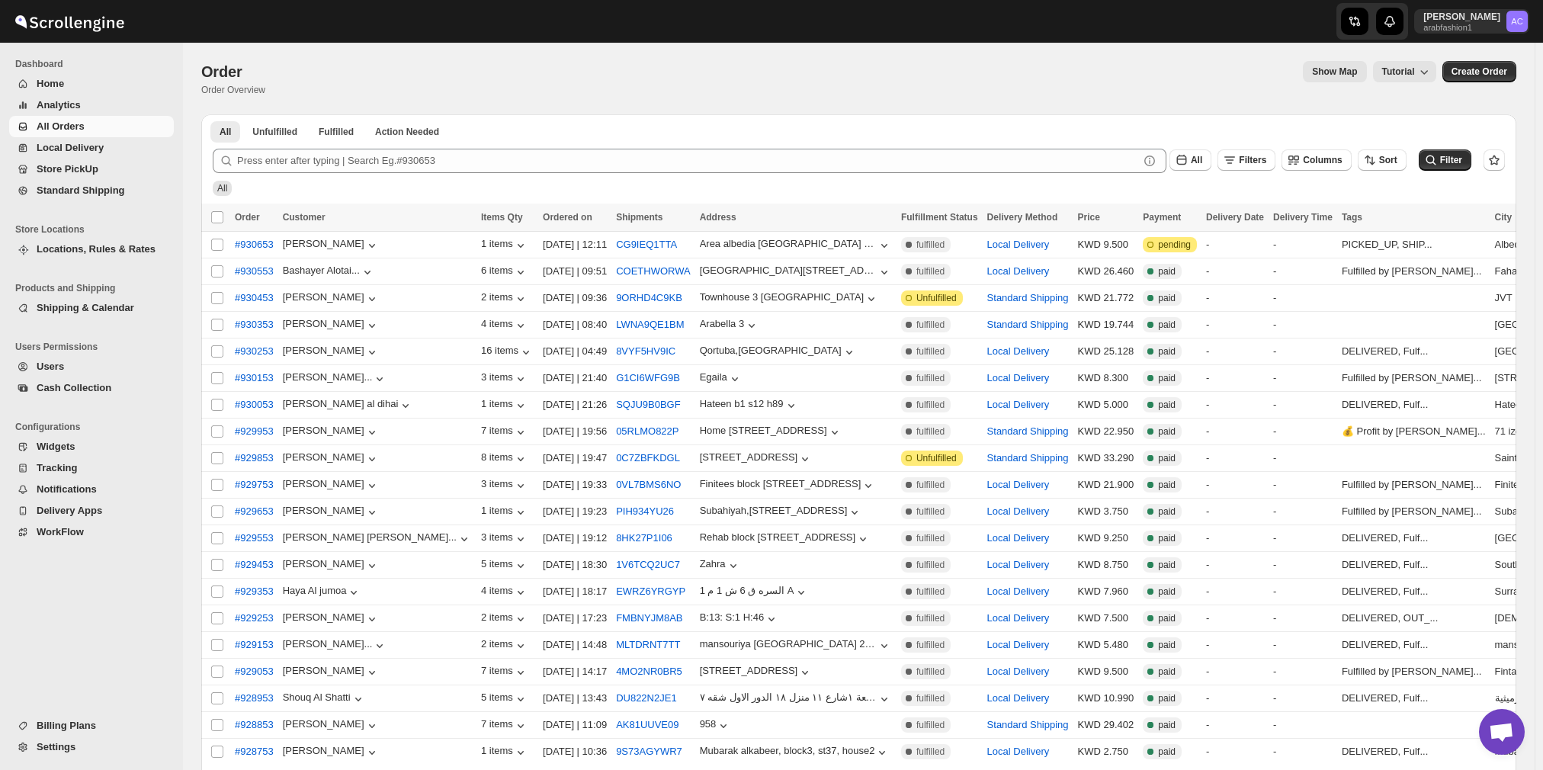
click at [72, 508] on span "Delivery Apps" at bounding box center [70, 510] width 66 height 11
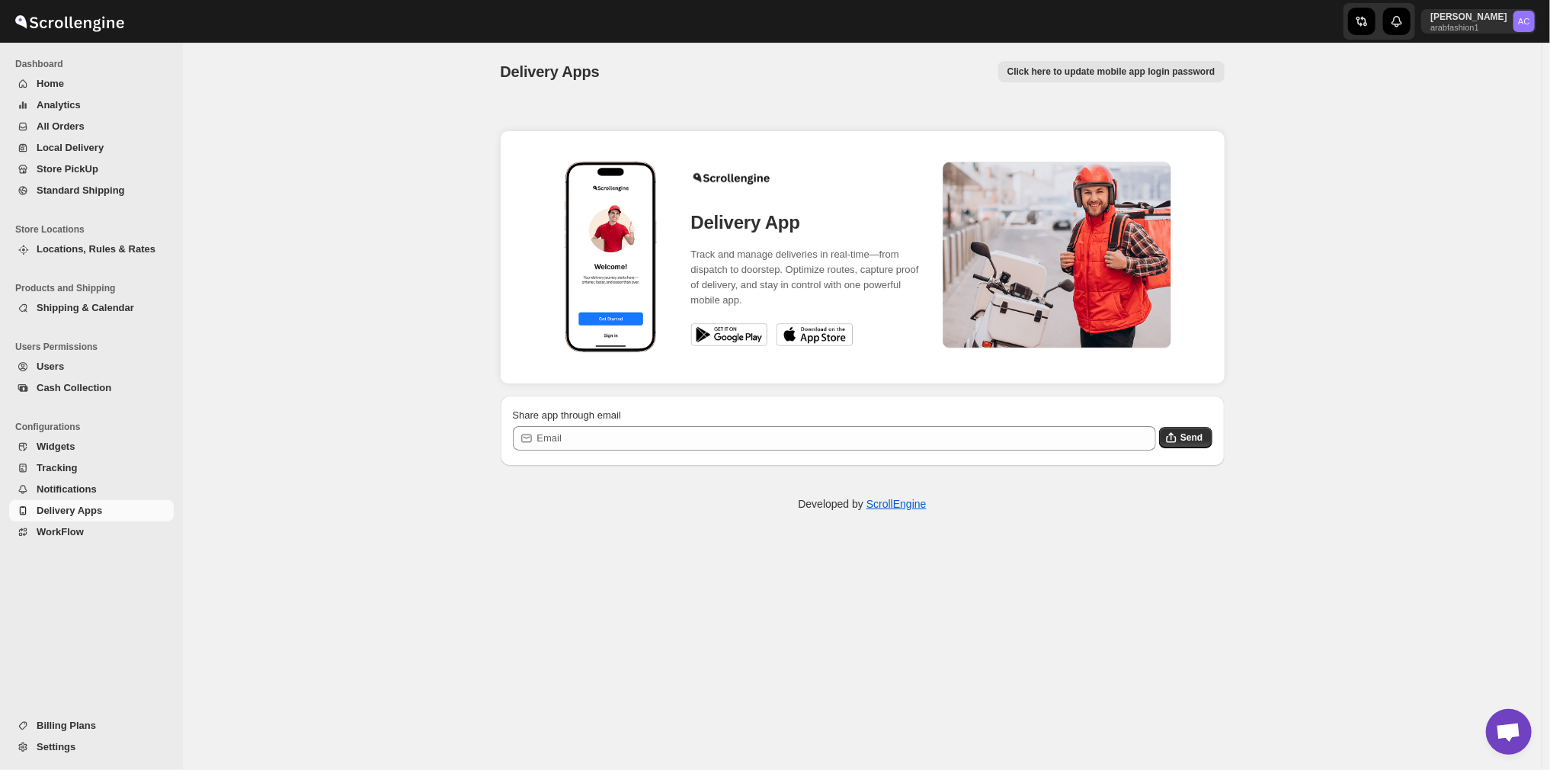
click at [66, 498] on button "Notifications" at bounding box center [91, 489] width 165 height 21
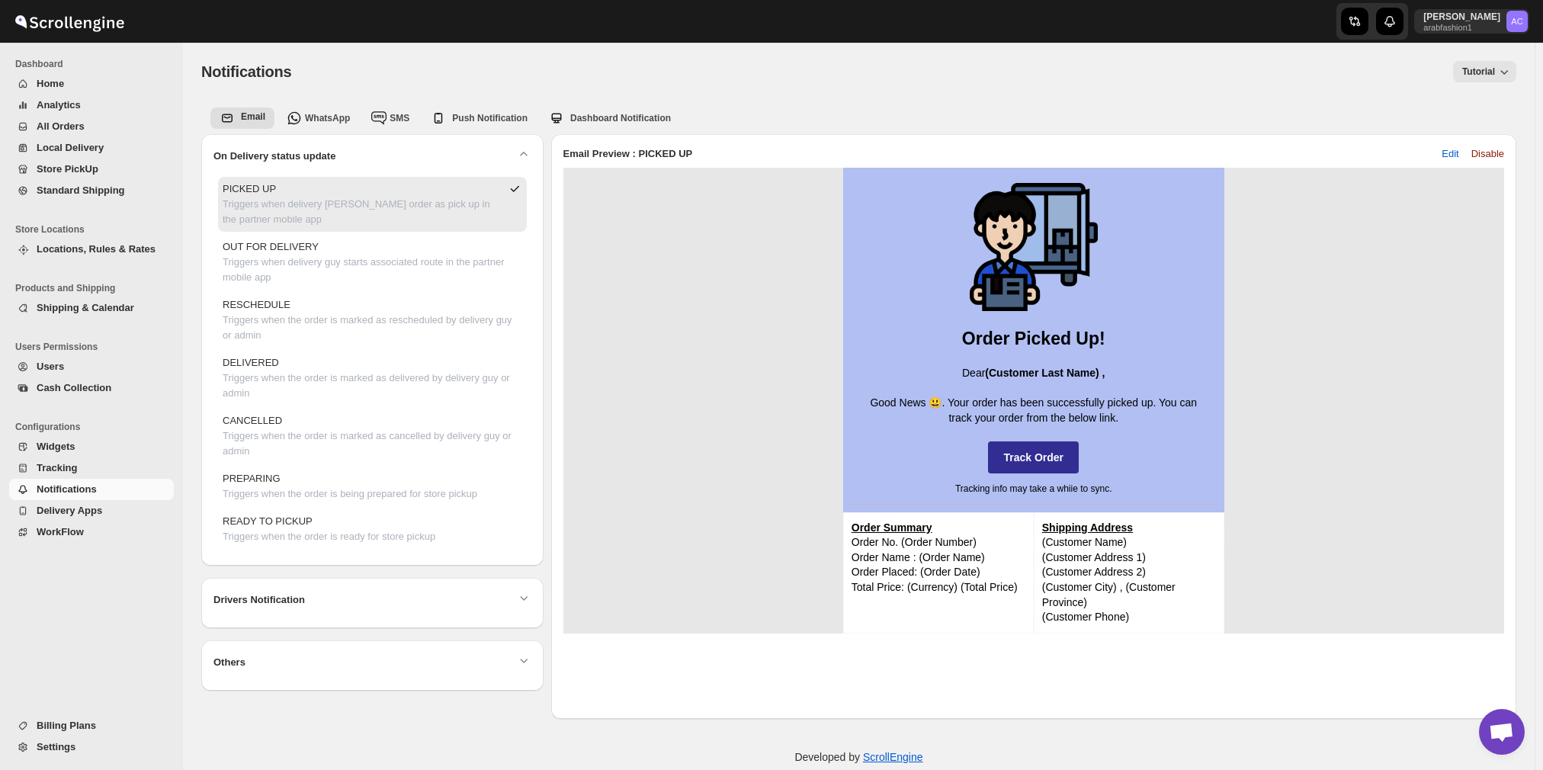
click at [67, 473] on span "Tracking" at bounding box center [57, 467] width 40 height 11
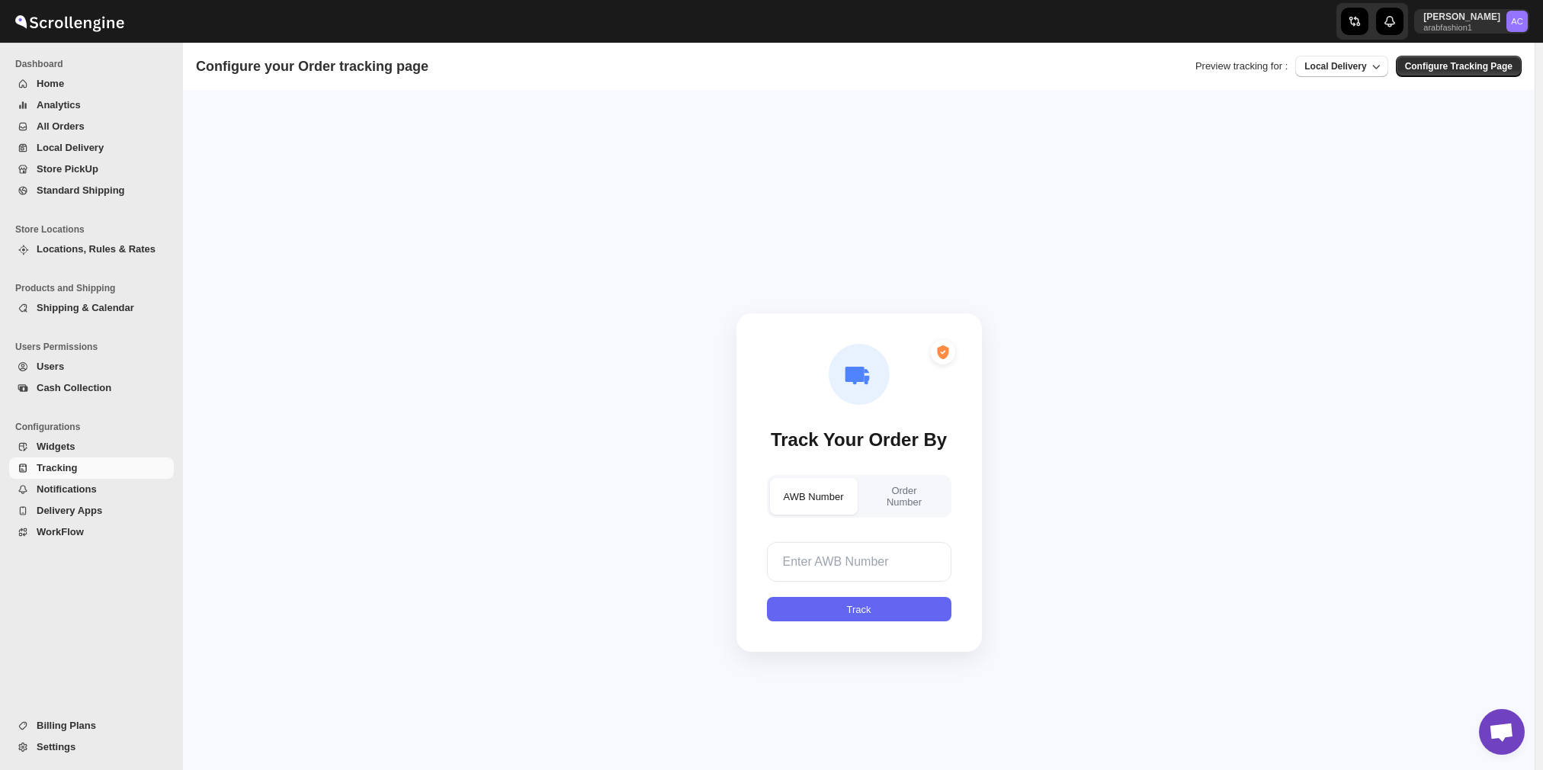
click at [50, 447] on span "Widgets" at bounding box center [56, 445] width 38 height 11
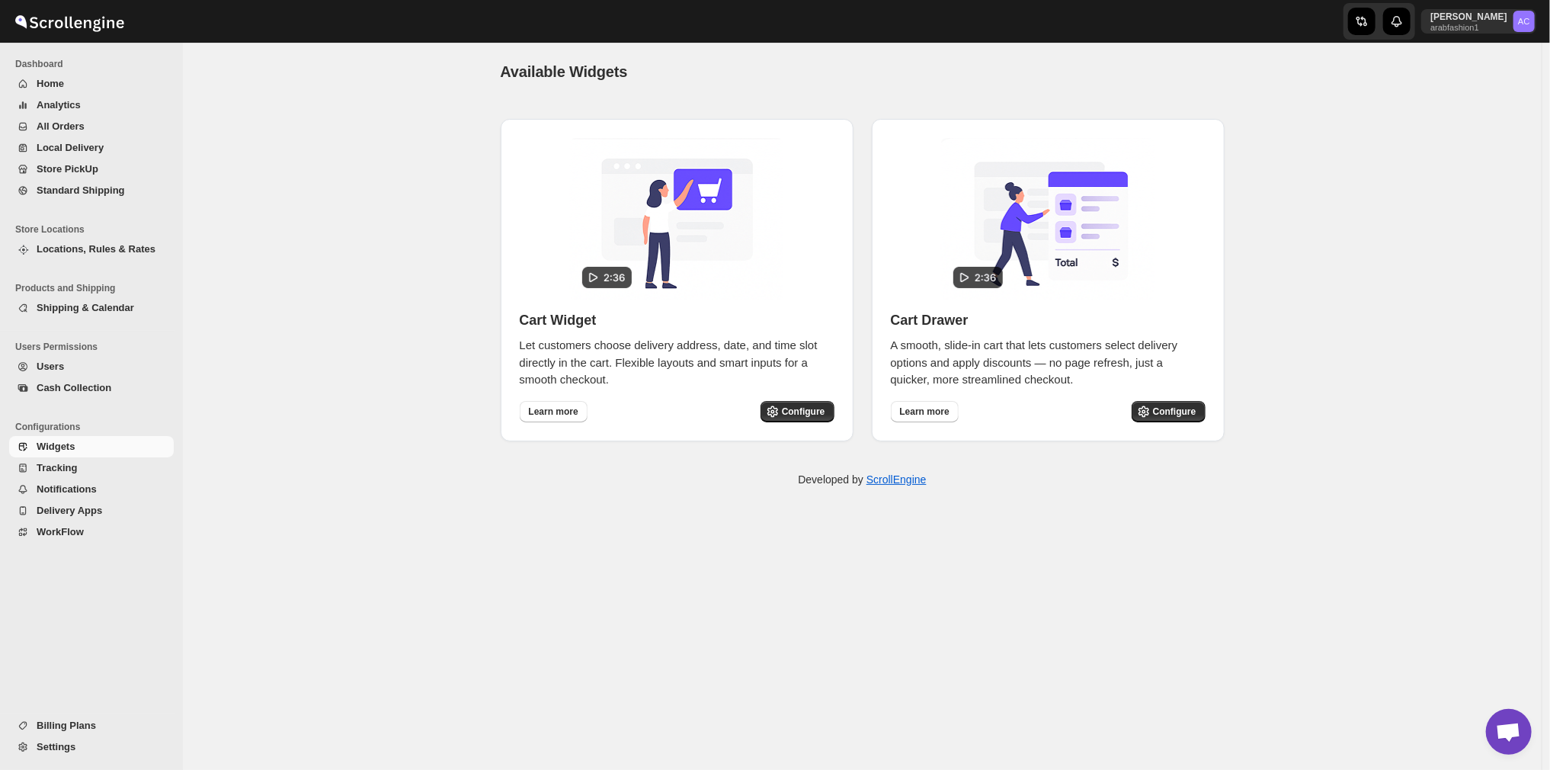
click at [56, 86] on span "Home" at bounding box center [50, 83] width 27 height 11
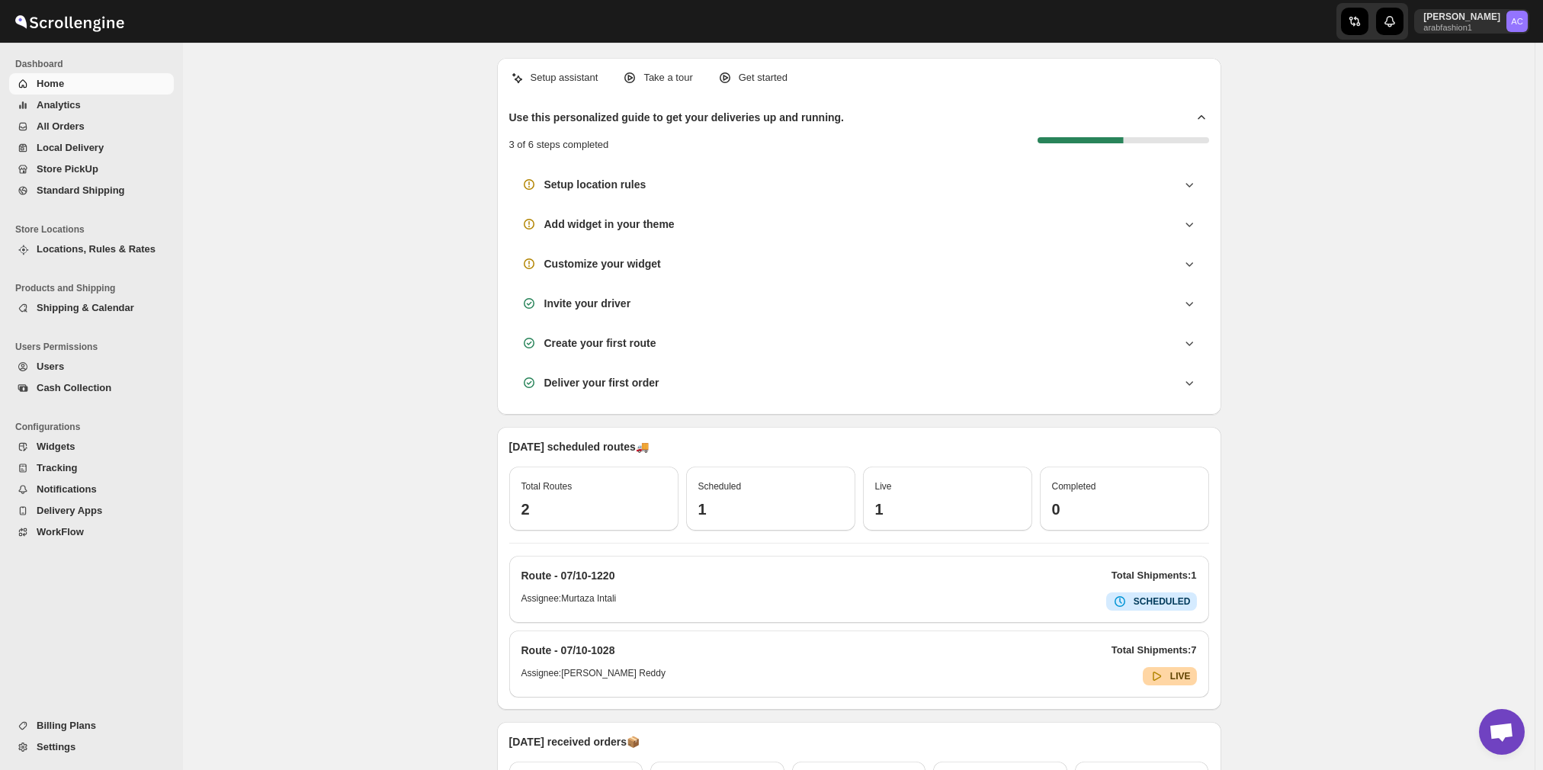
click at [62, 123] on span "All Orders" at bounding box center [61, 125] width 48 height 11
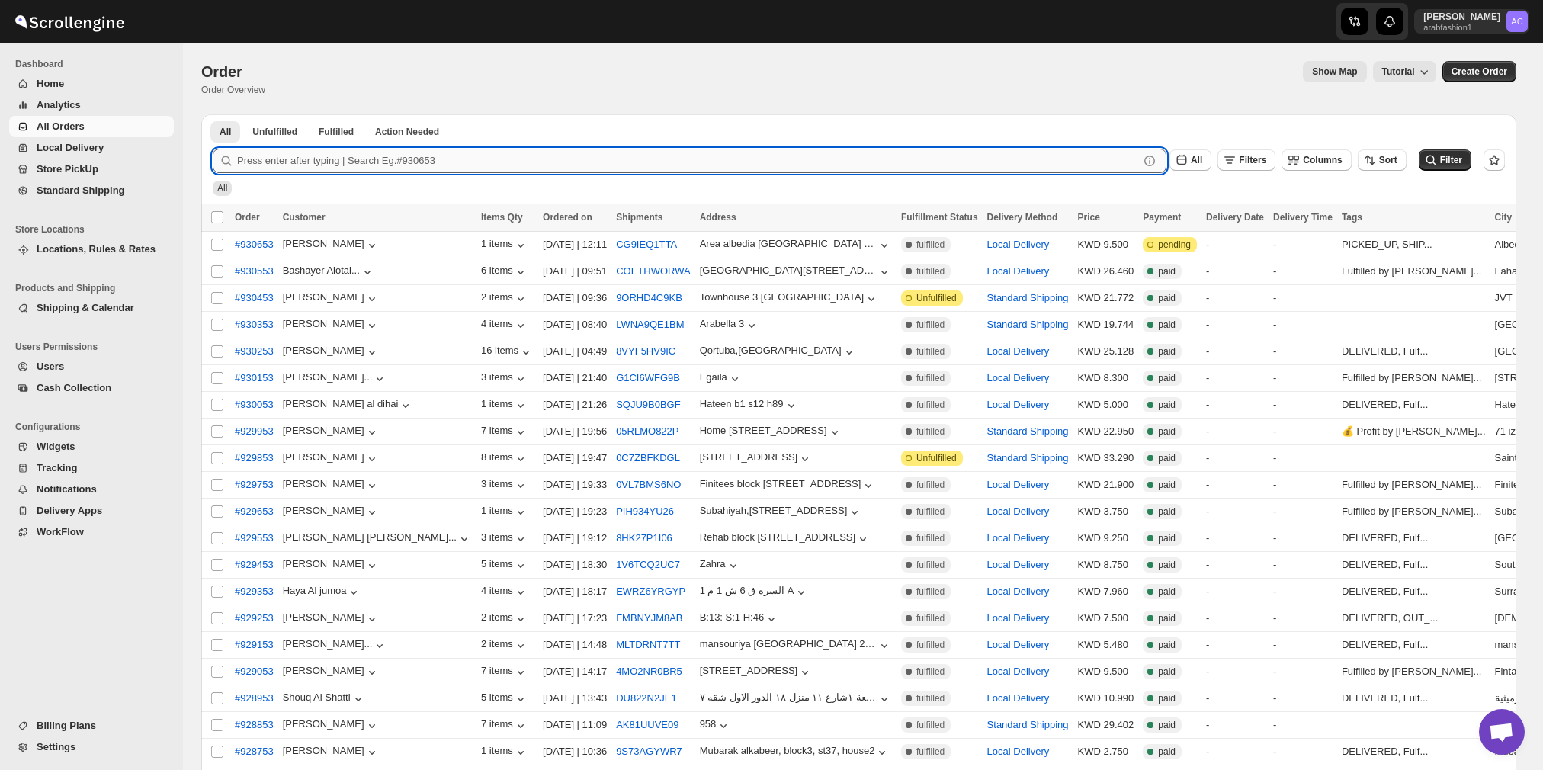
click at [322, 162] on input "text" at bounding box center [688, 161] width 902 height 24
type input "35671591362"
click at [213, 114] on button "Submit" at bounding box center [234, 122] width 43 height 16
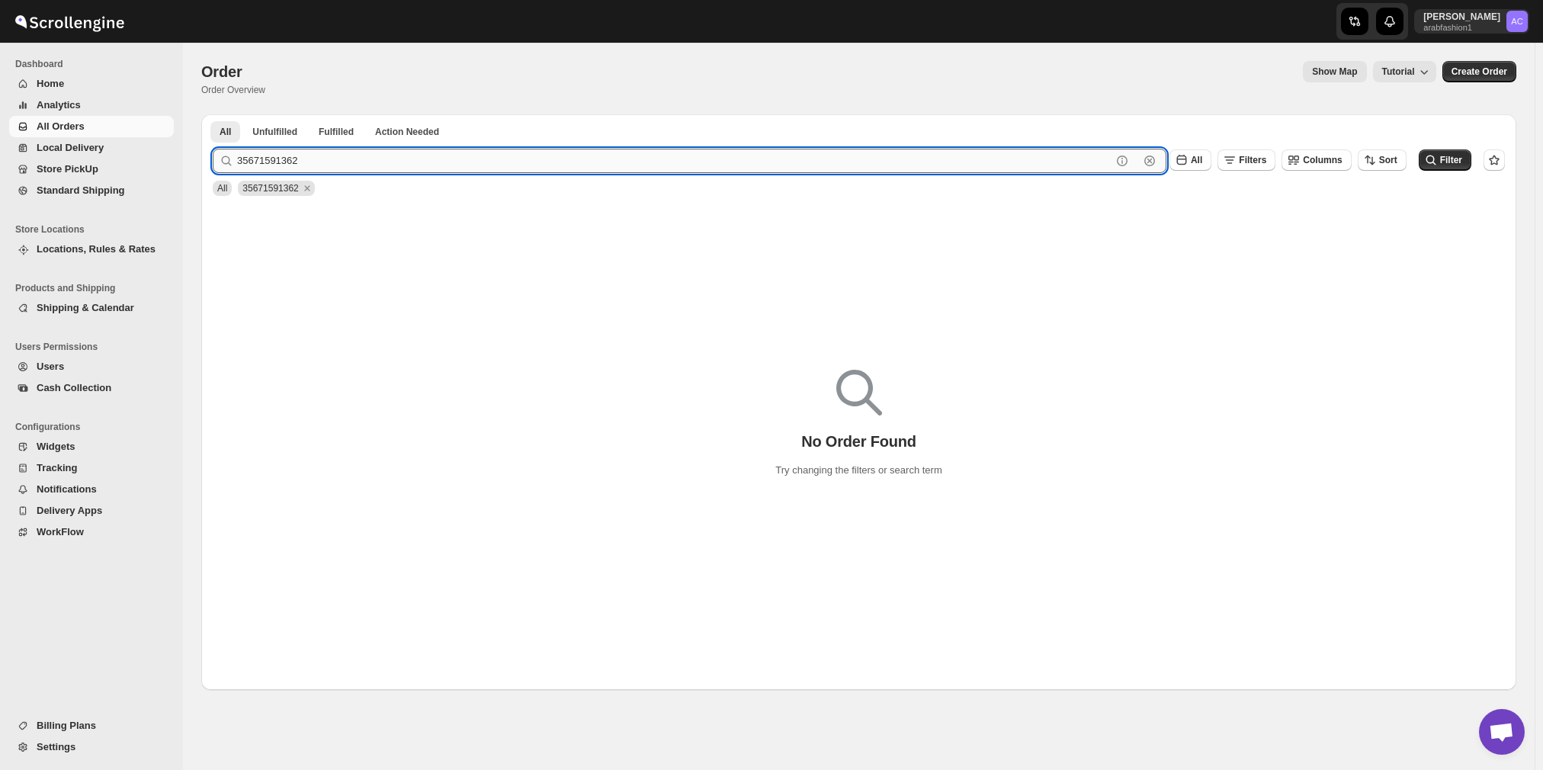
click at [274, 165] on input "35671591362" at bounding box center [674, 161] width 874 height 24
click at [287, 159] on input "35671591362" at bounding box center [674, 161] width 874 height 24
click at [213, 114] on button "Submit" at bounding box center [234, 122] width 43 height 16
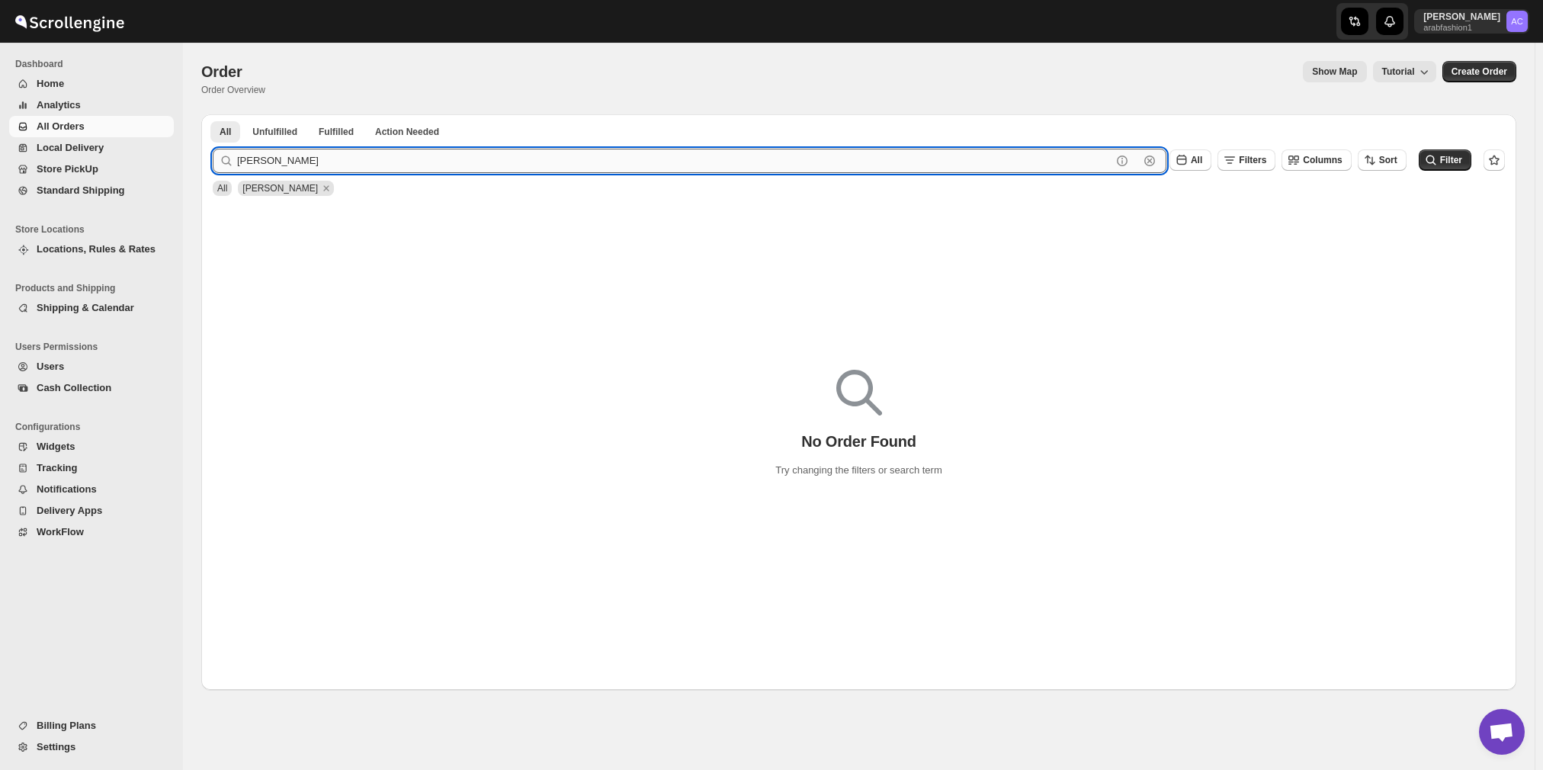
click at [268, 157] on input "iman ahmed" at bounding box center [674, 161] width 874 height 24
click at [251, 161] on input "iman ahmed" at bounding box center [674, 161] width 874 height 24
type input "imanahmed"
click at [213, 114] on button "Submit" at bounding box center [234, 122] width 43 height 16
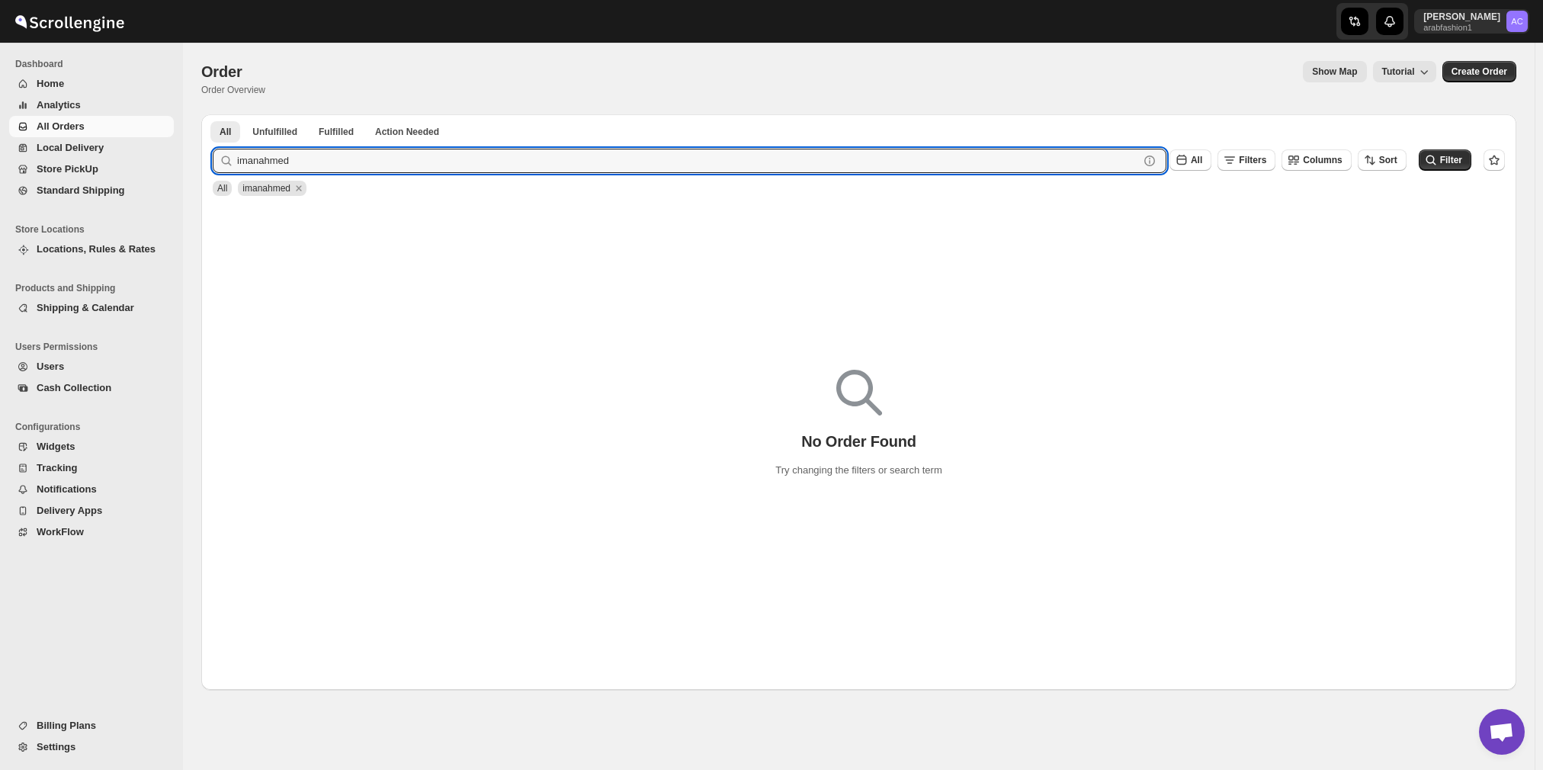
click at [53, 80] on span "Home" at bounding box center [50, 83] width 27 height 11
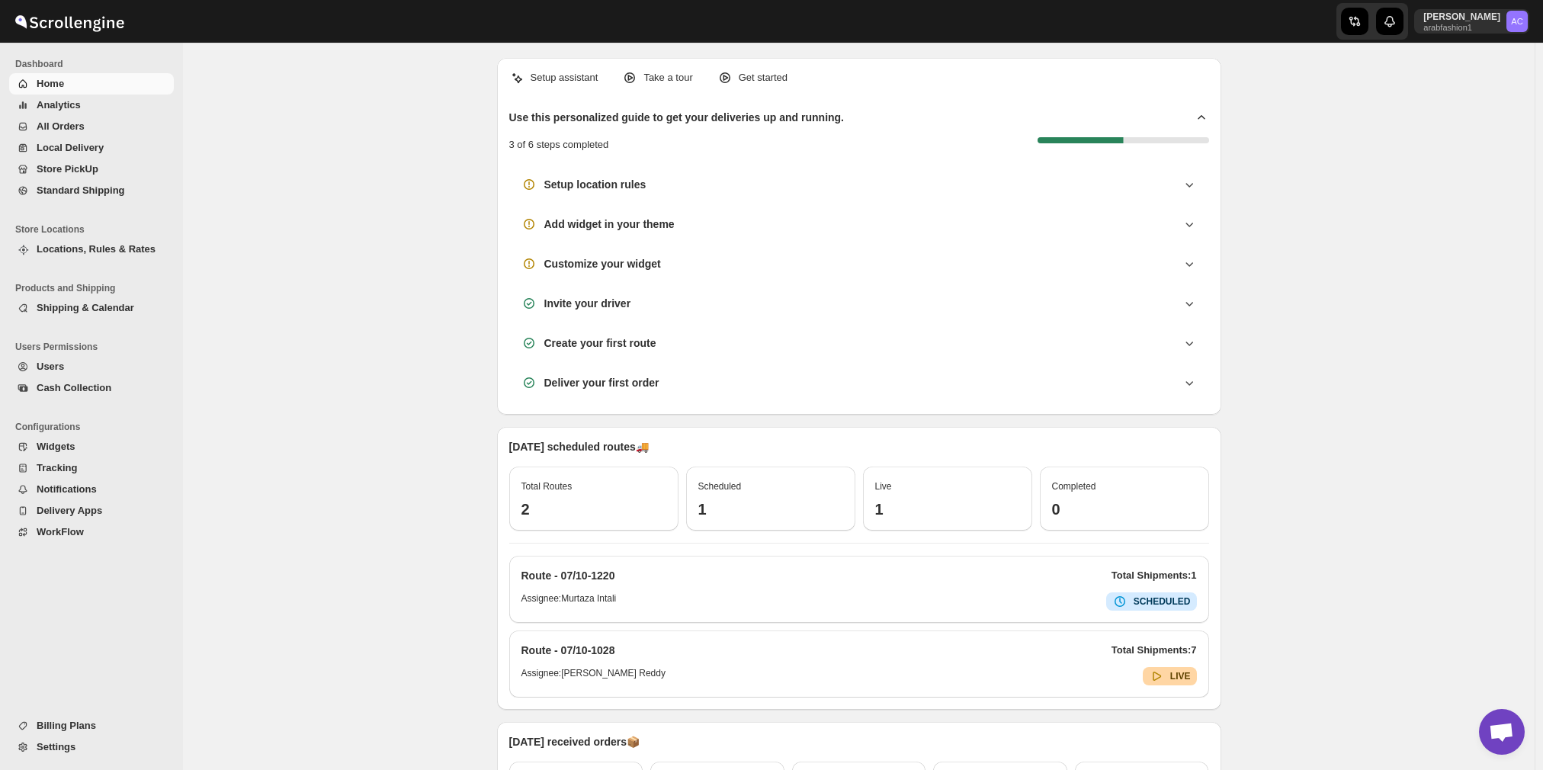
click at [55, 130] on span "All Orders" at bounding box center [61, 125] width 48 height 11
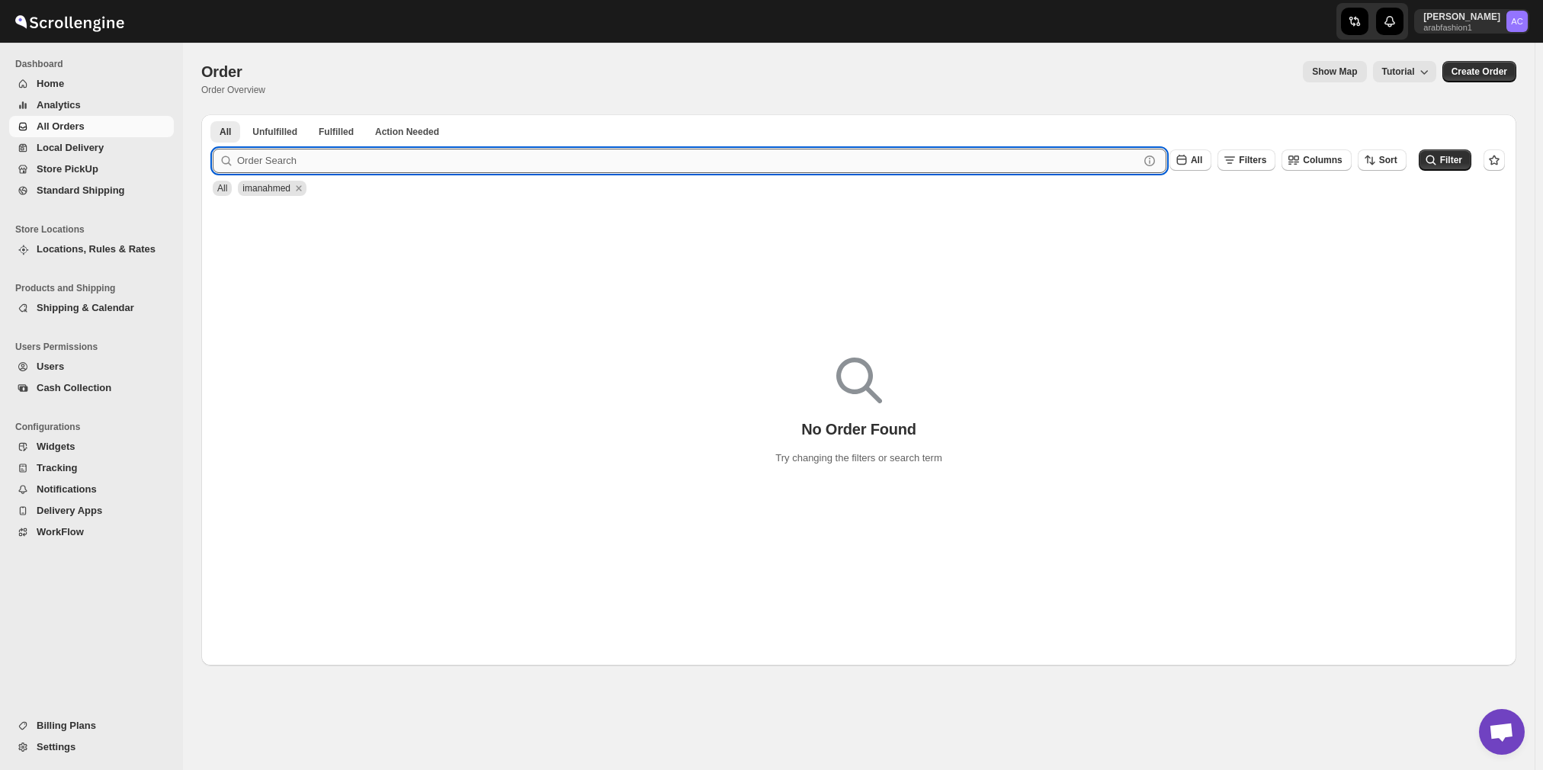
click at [317, 162] on input "text" at bounding box center [688, 161] width 902 height 24
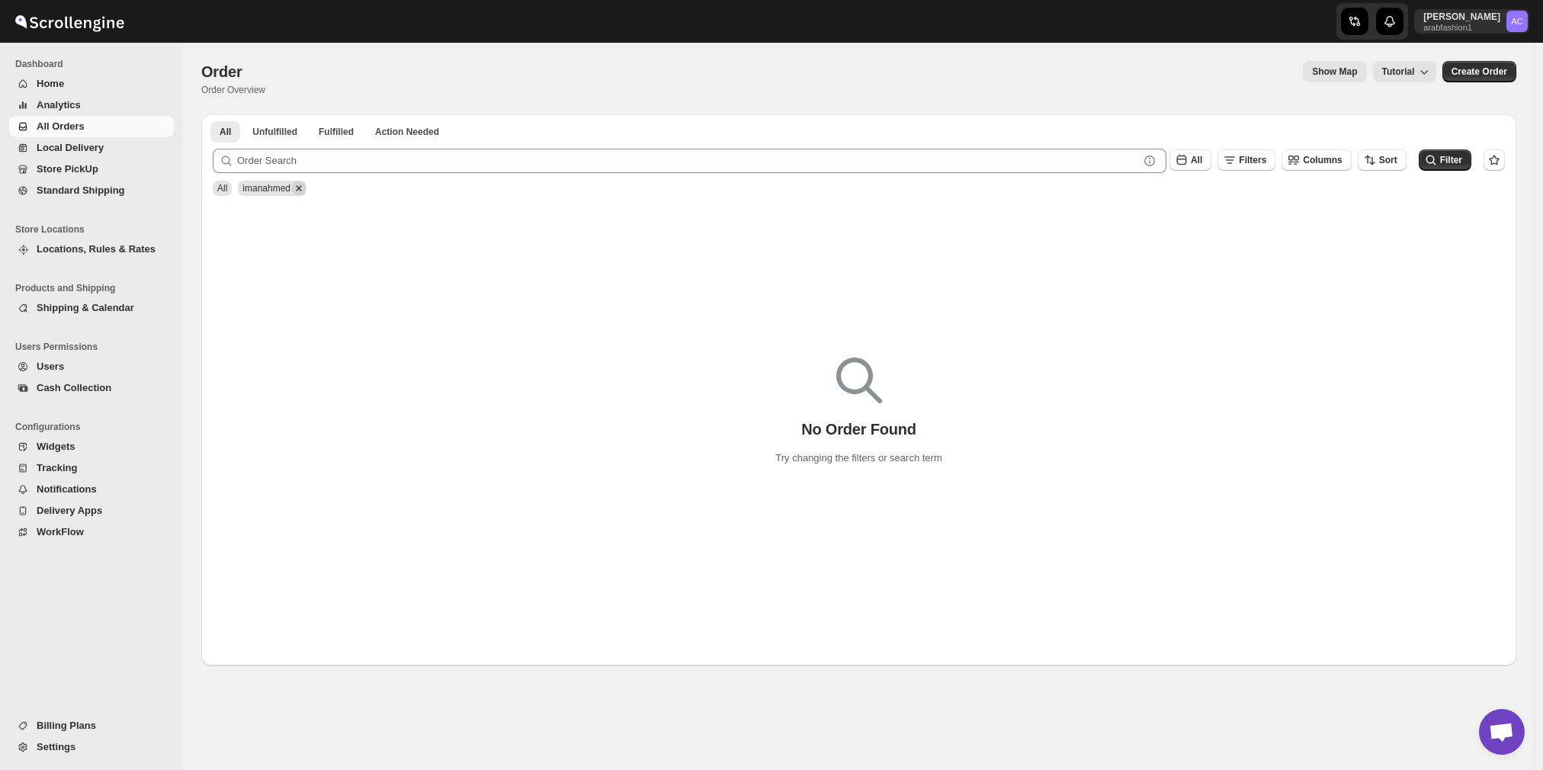
click at [295, 189] on icon "Remove imanahmed" at bounding box center [299, 188] width 14 height 14
